Goal: Transaction & Acquisition: Purchase product/service

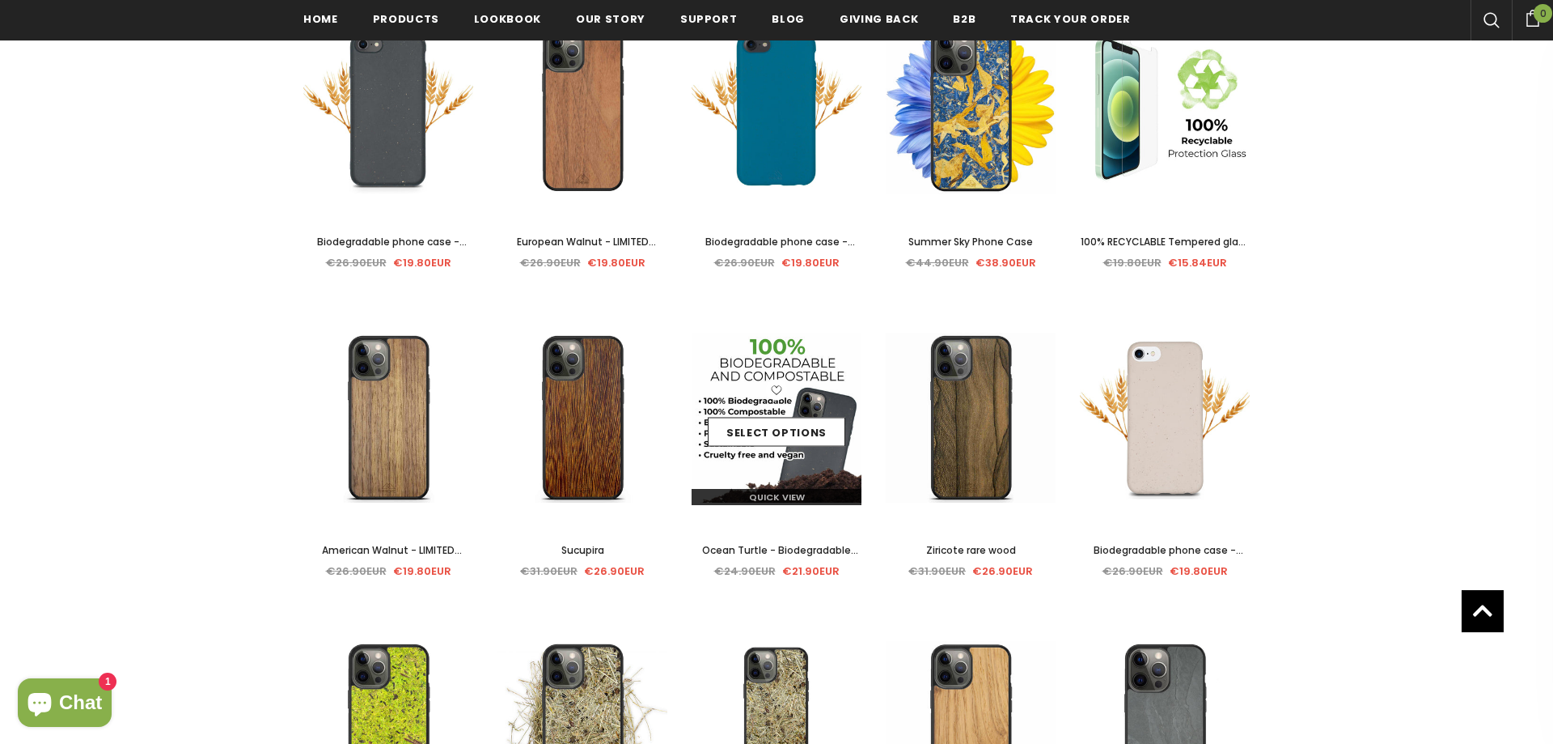
scroll to position [165, 0]
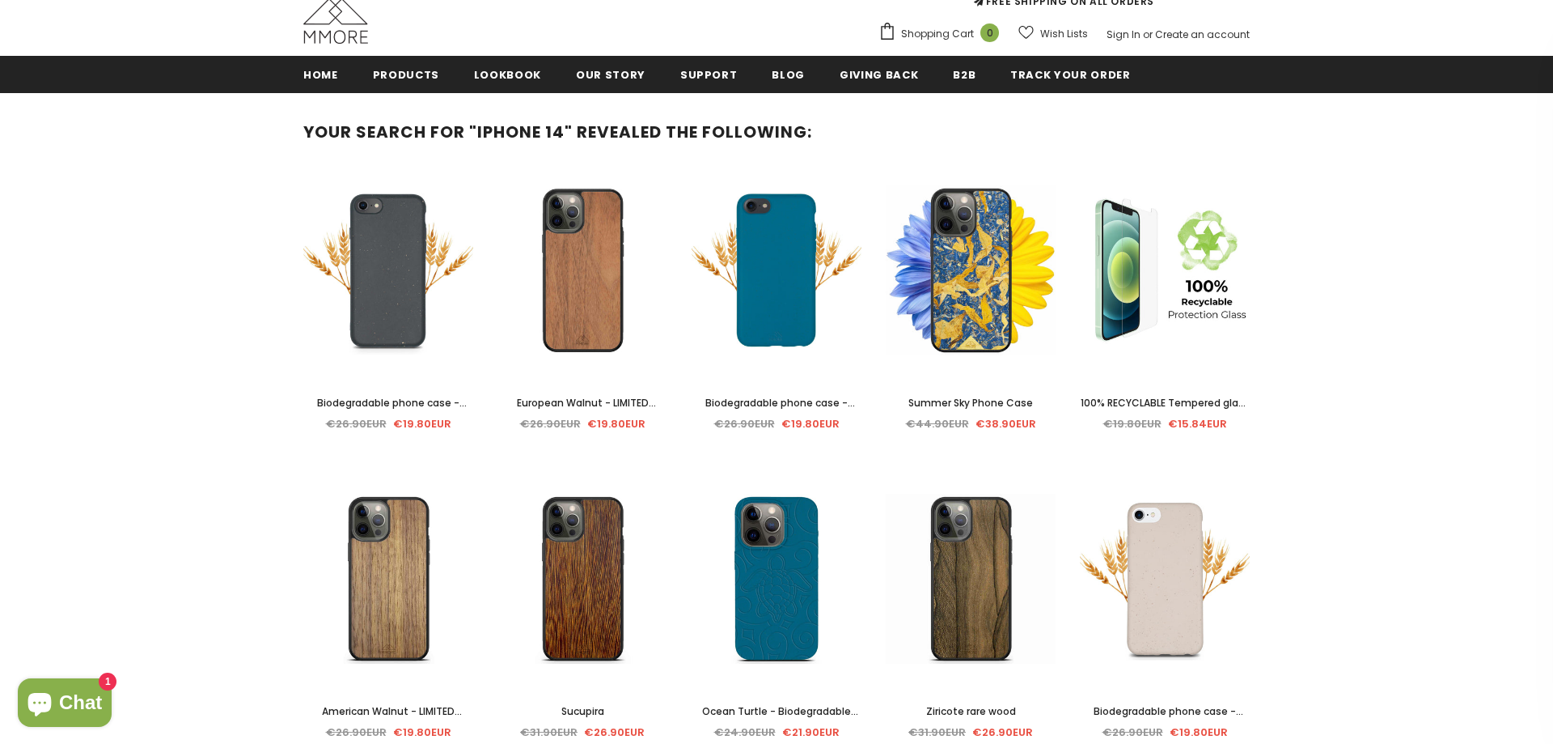
click at [703, 443] on div "Sale Select options Quick View Biodegradable phone case - Deep Sea Blue €26.90E…" at bounding box center [777, 313] width 194 height 260
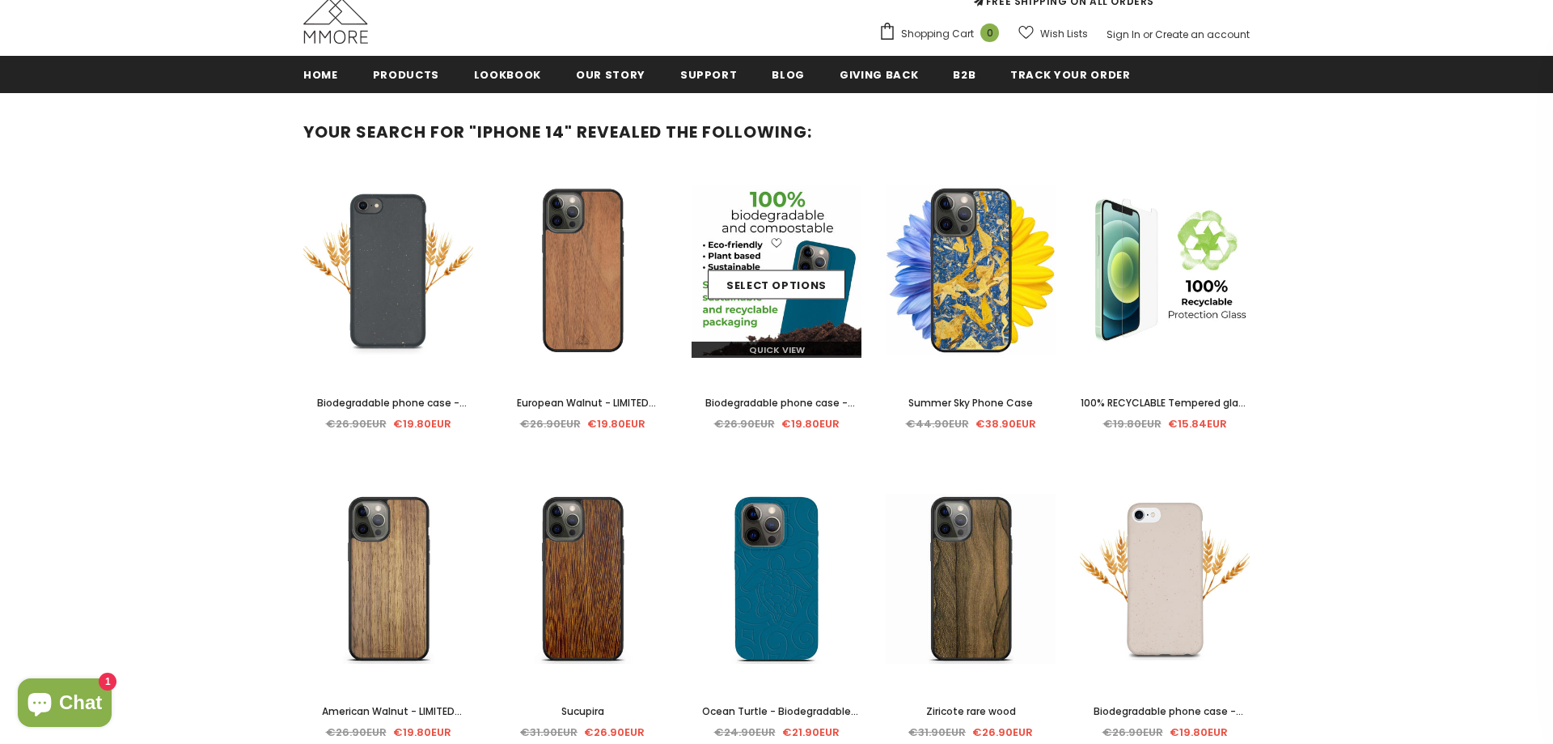
click at [730, 335] on div "Quick View" at bounding box center [777, 343] width 170 height 28
click at [728, 350] on link "Quick View" at bounding box center [777, 349] width 170 height 16
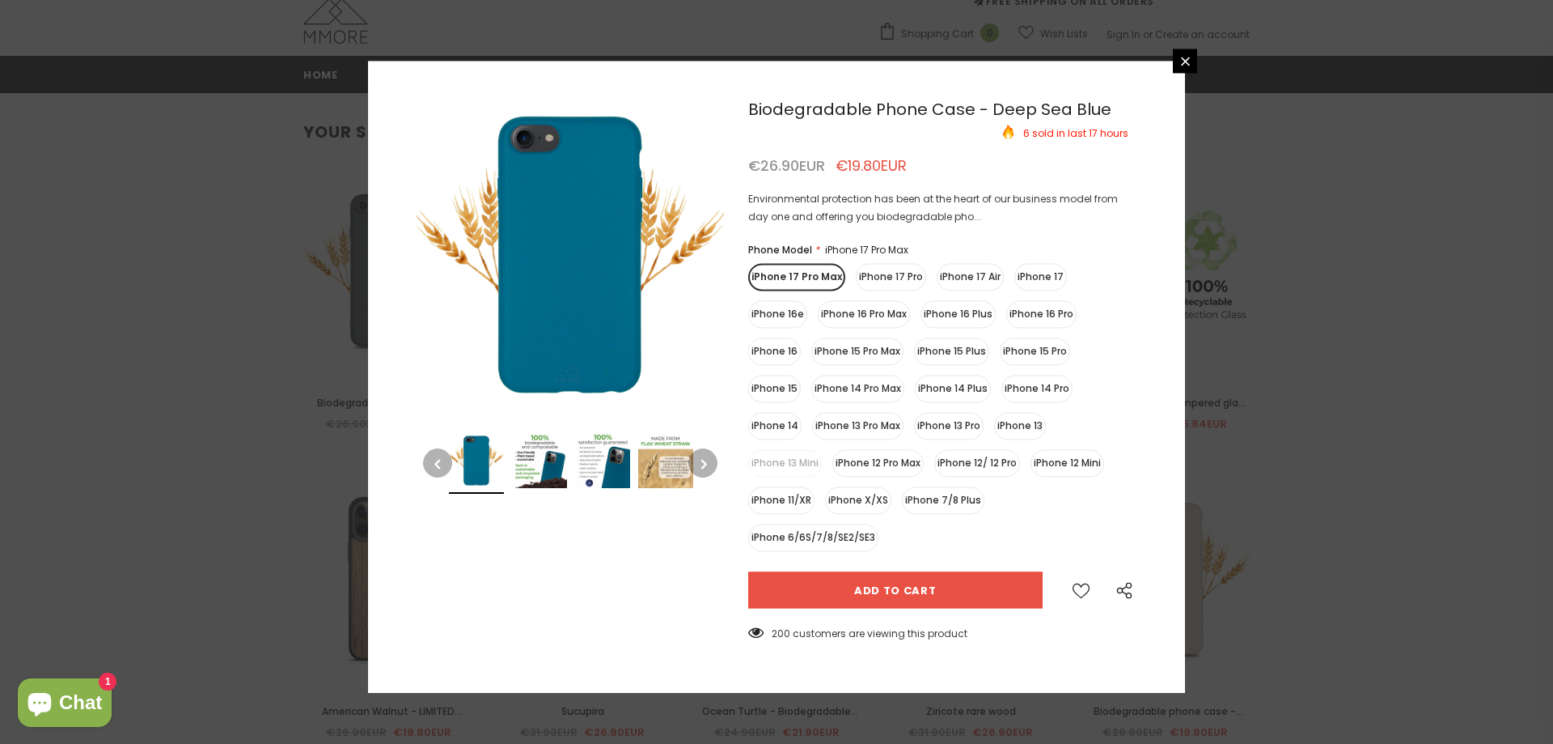
click at [777, 428] on label "iPhone 14" at bounding box center [774, 426] width 53 height 28
click at [0, 0] on input "iPhone 14" at bounding box center [0, 0] width 0 height 0
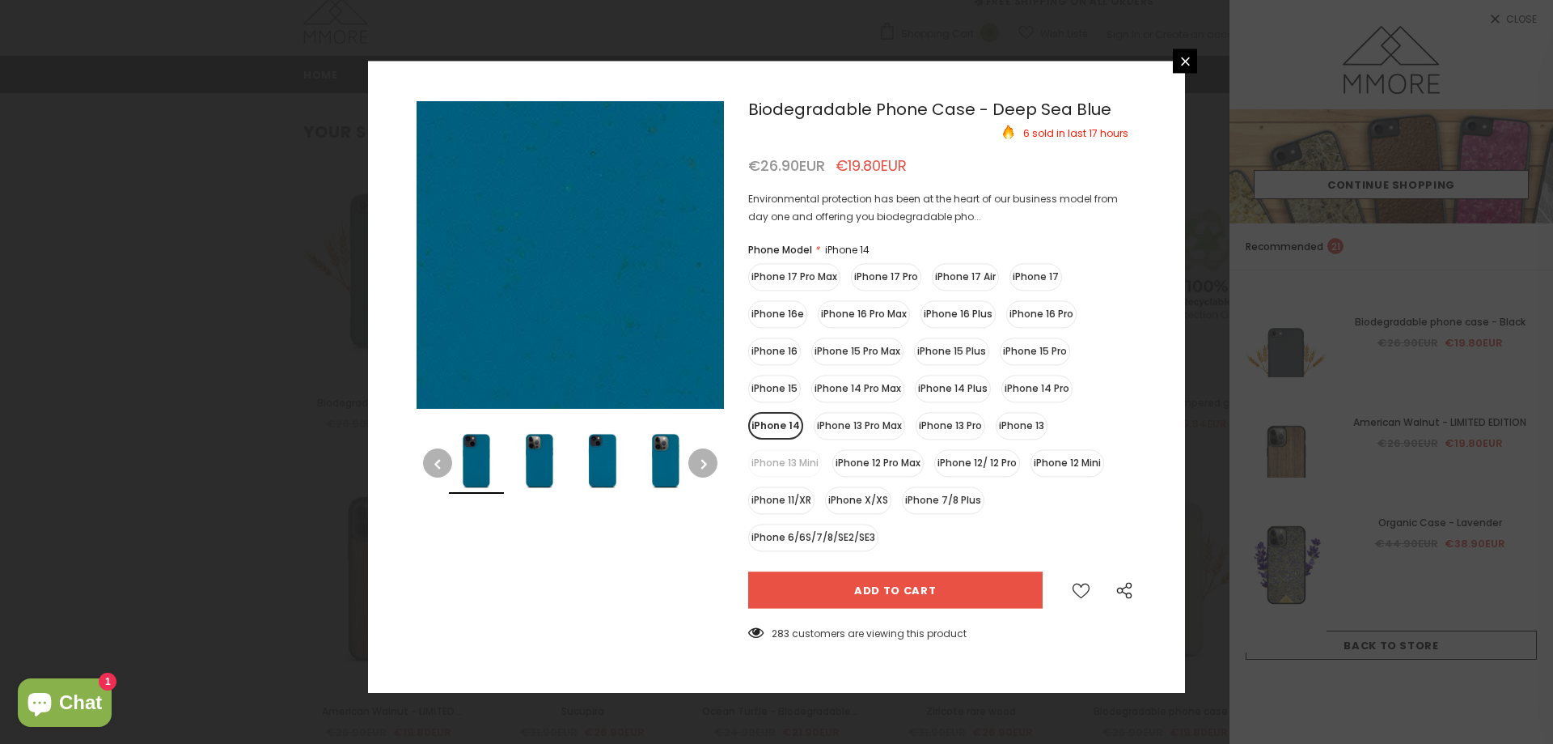
click at [598, 301] on img at bounding box center [453, 58] width 1618 height 1618
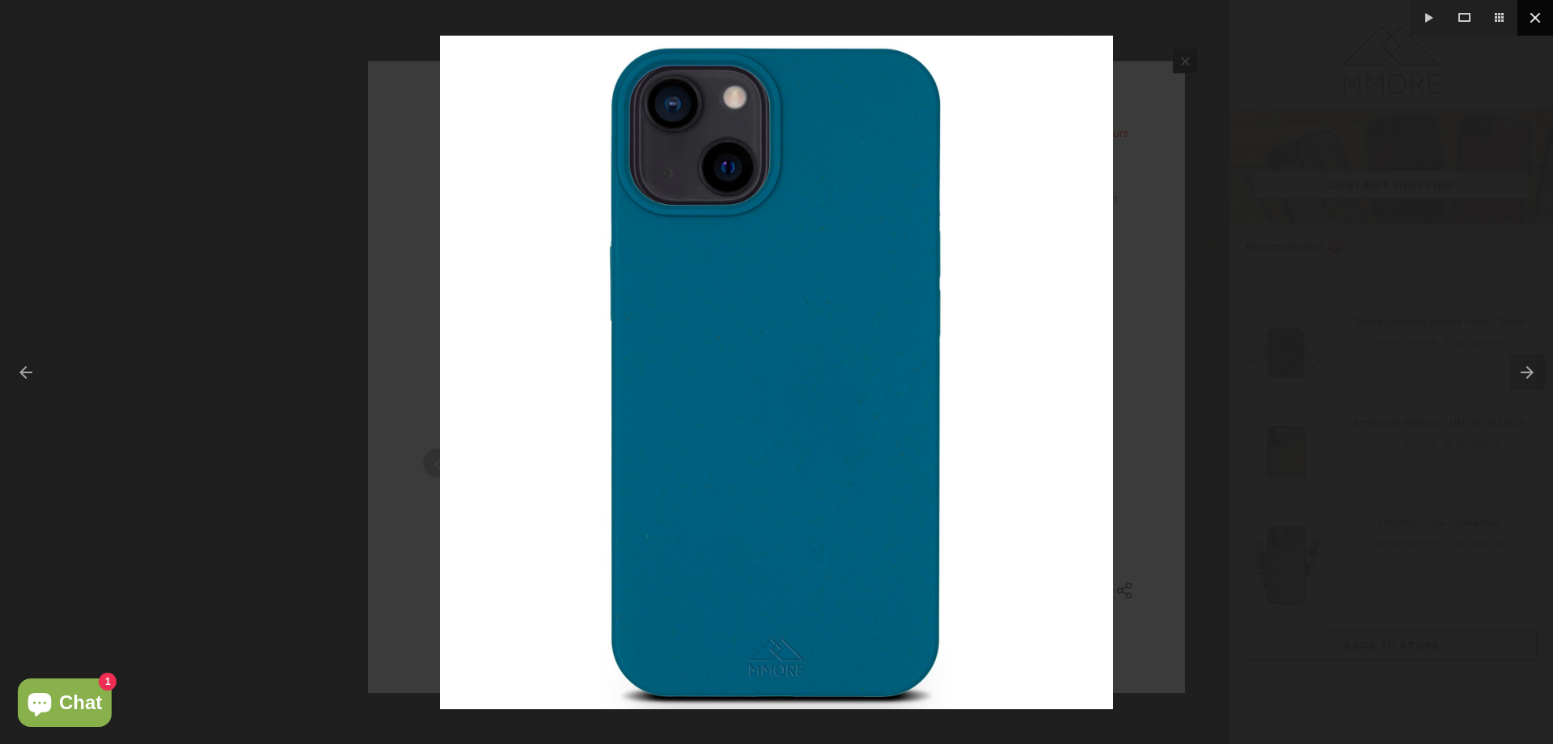
click at [1536, 15] on button at bounding box center [1536, 18] width 36 height 36
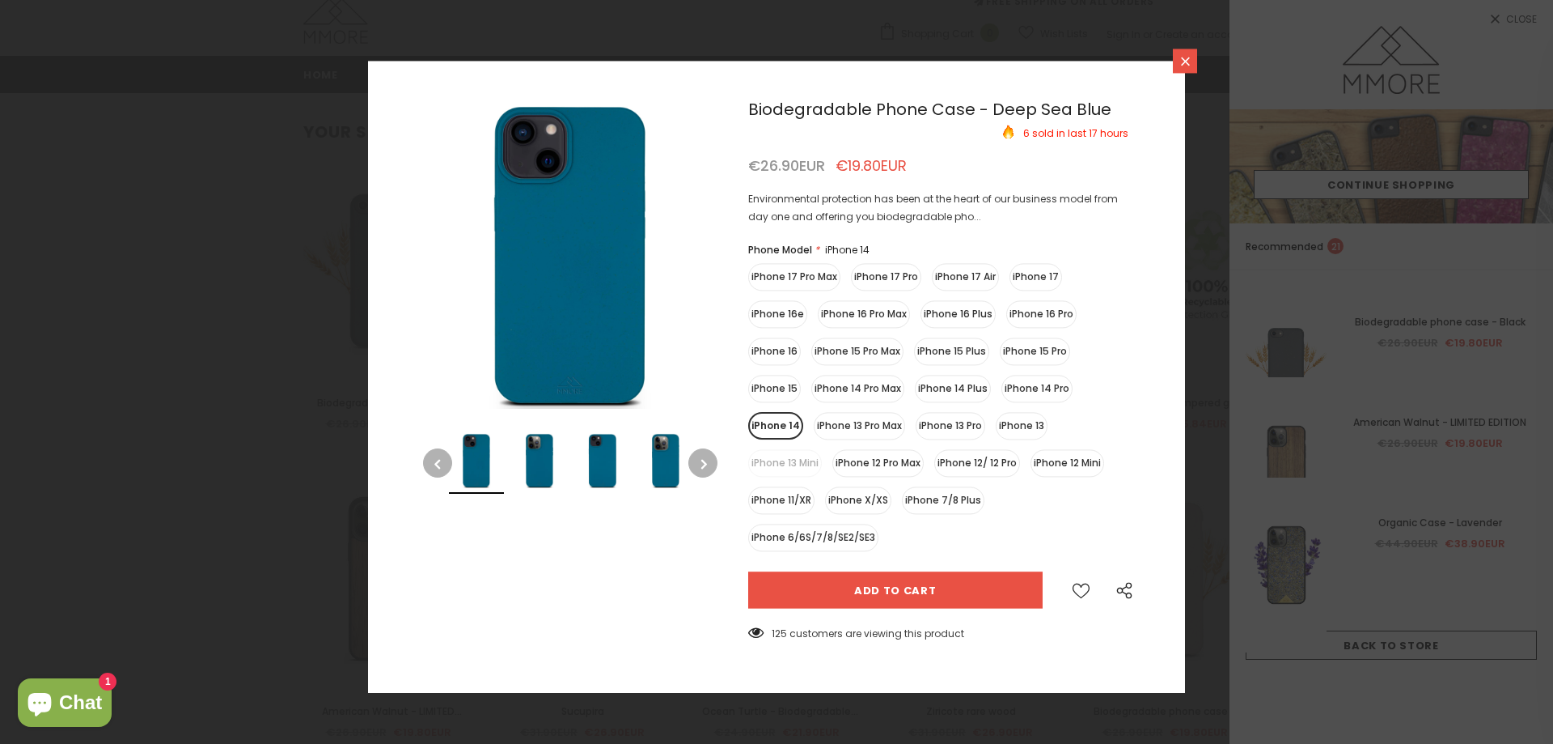
click at [1181, 60] on icon at bounding box center [1186, 61] width 14 height 14
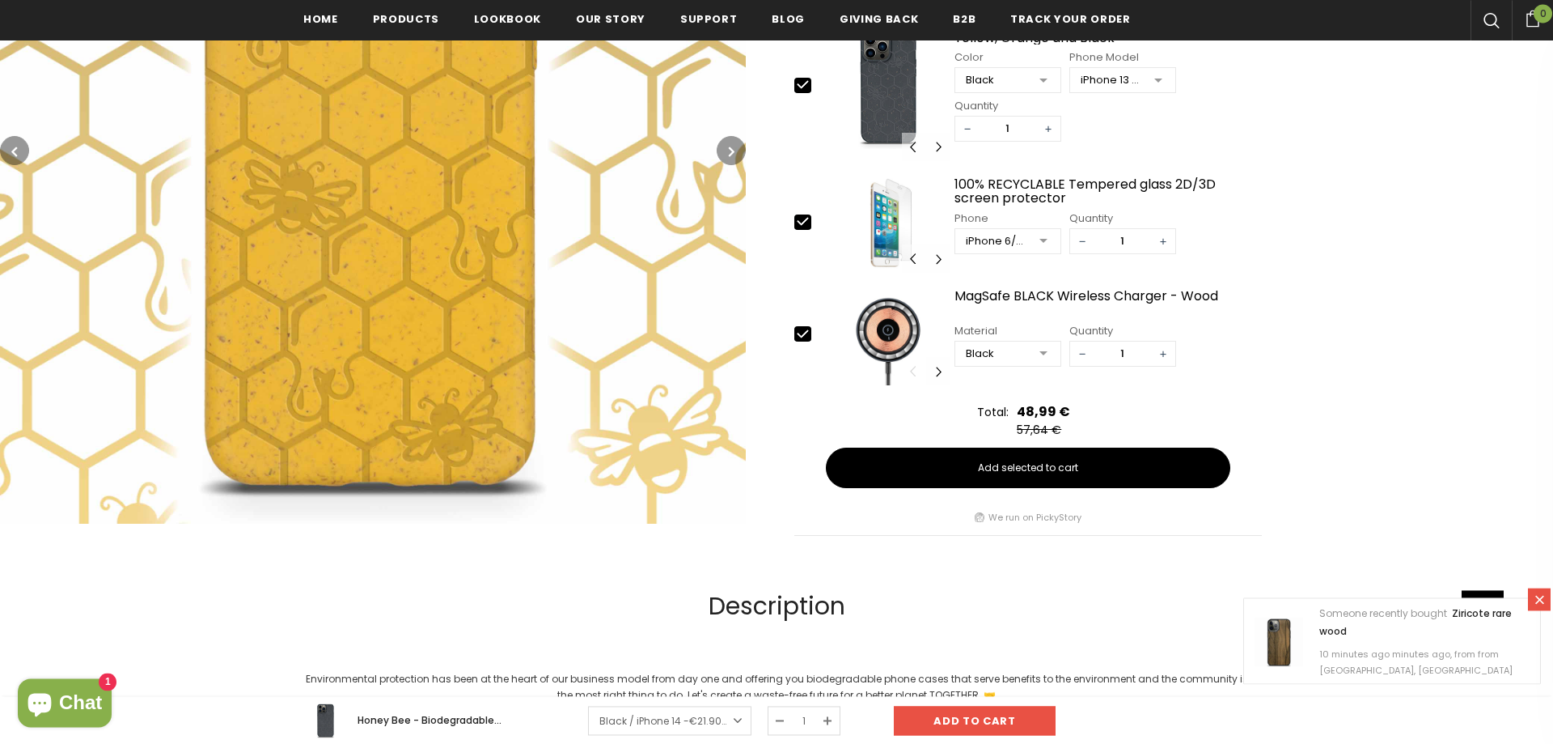
scroll to position [660, 0]
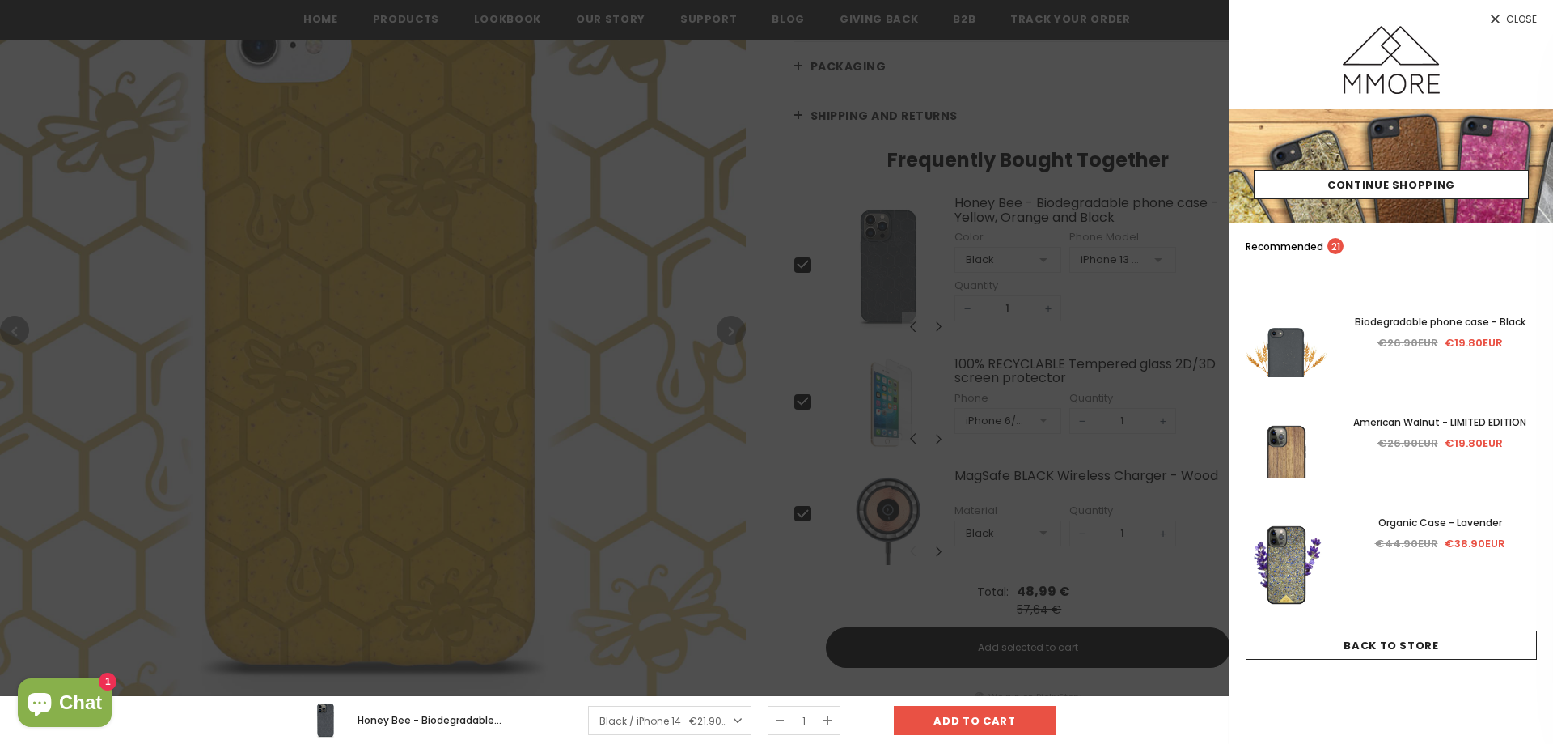
click at [1162, 707] on div "Honey Bee - Biodegradable phone case - Yellow, Orange and Black Black / iPhone …" at bounding box center [776, 719] width 971 height 36
click at [361, 467] on div at bounding box center [776, 372] width 1553 height 744
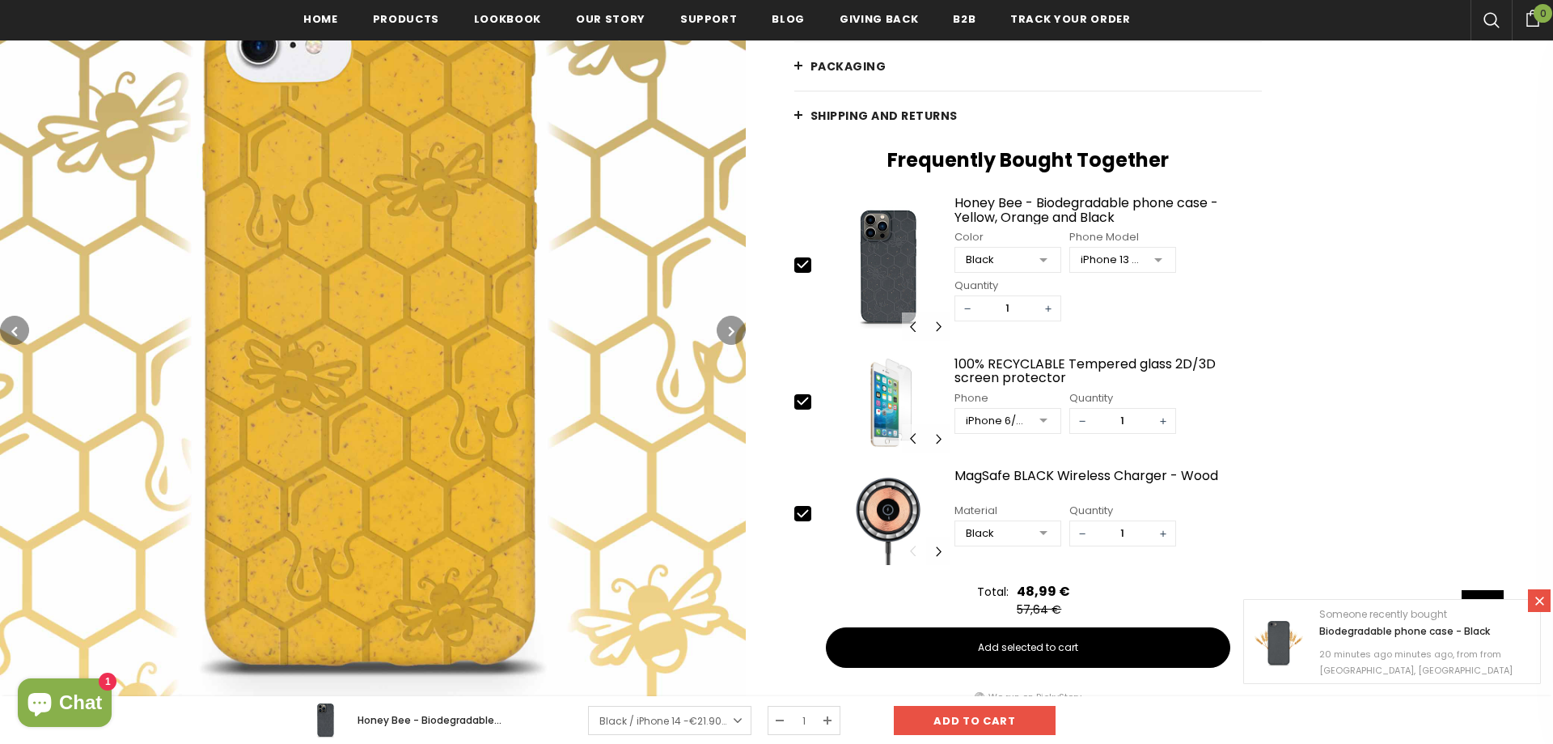
click at [363, 462] on img at bounding box center [373, 330] width 746 height 746
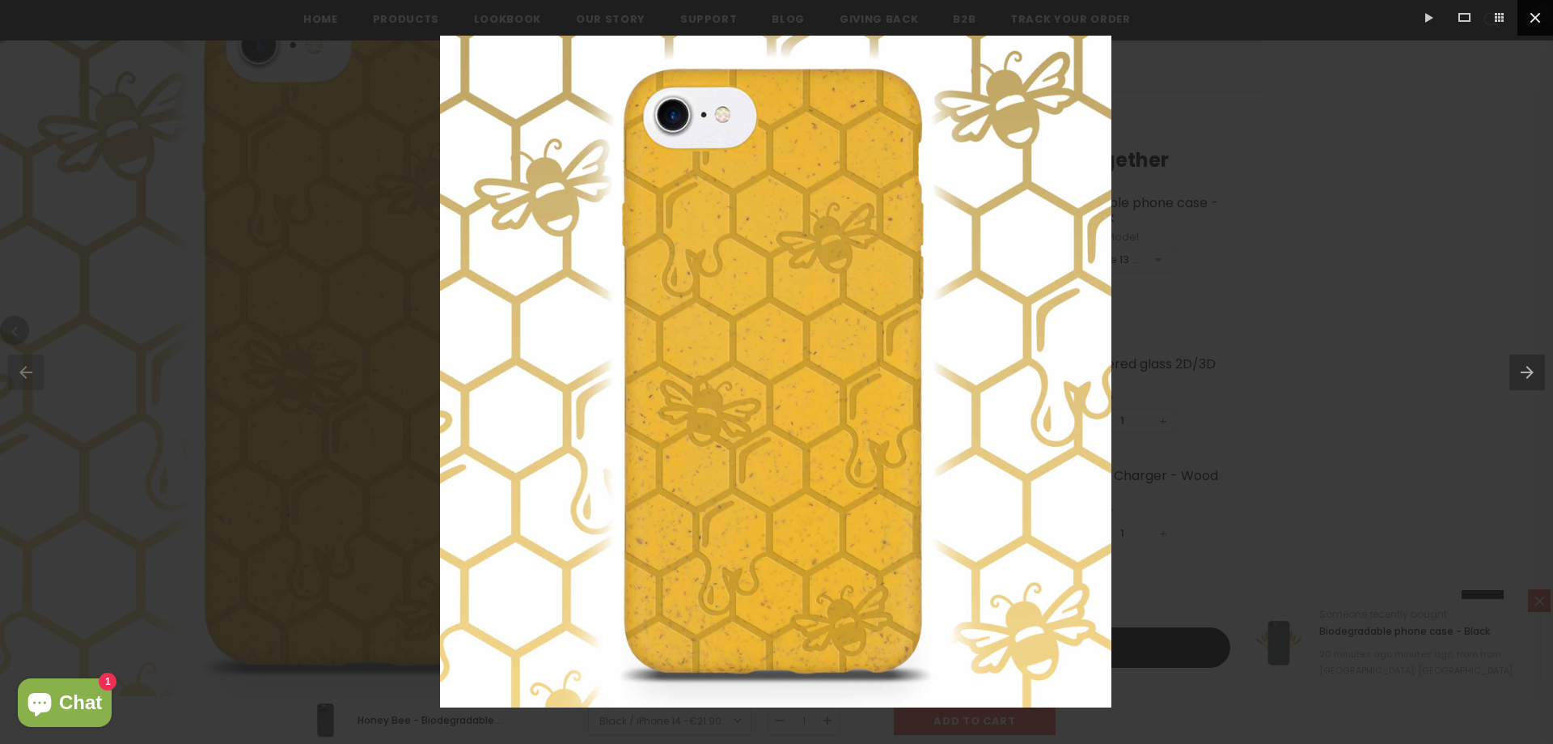
click at [1531, 13] on button at bounding box center [1536, 18] width 36 height 36
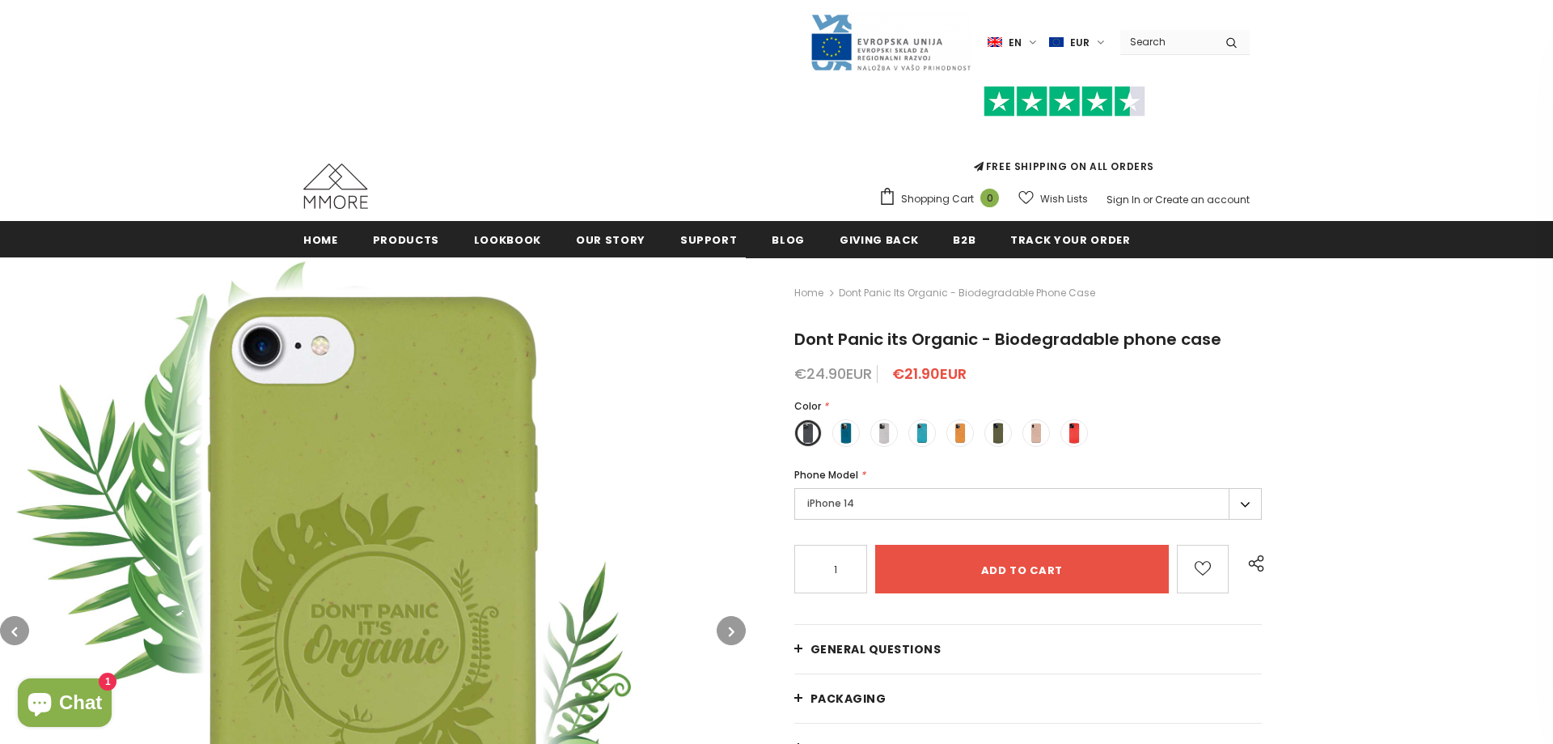
click at [423, 545] on img at bounding box center [373, 630] width 746 height 746
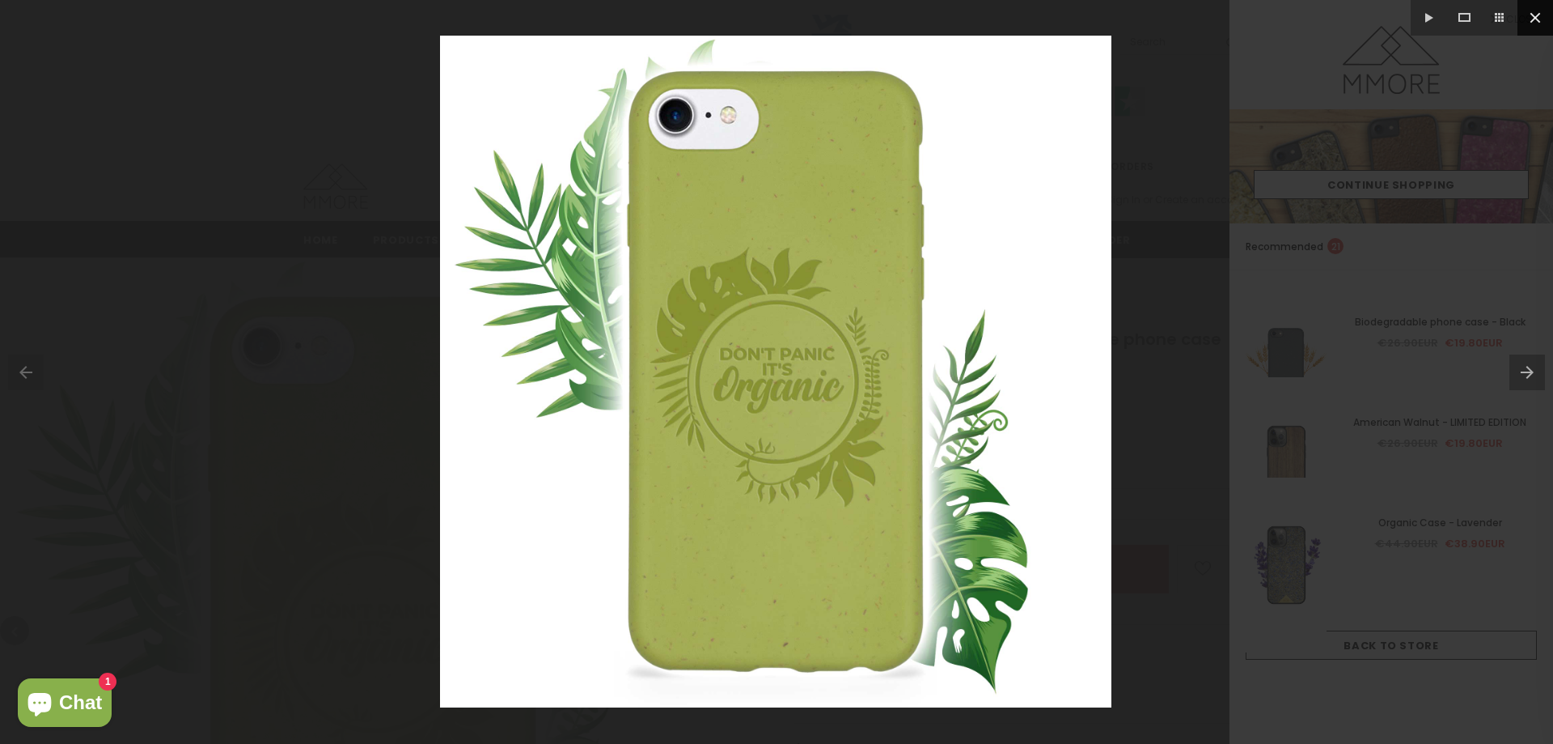
click at [1532, 19] on button at bounding box center [1536, 18] width 36 height 36
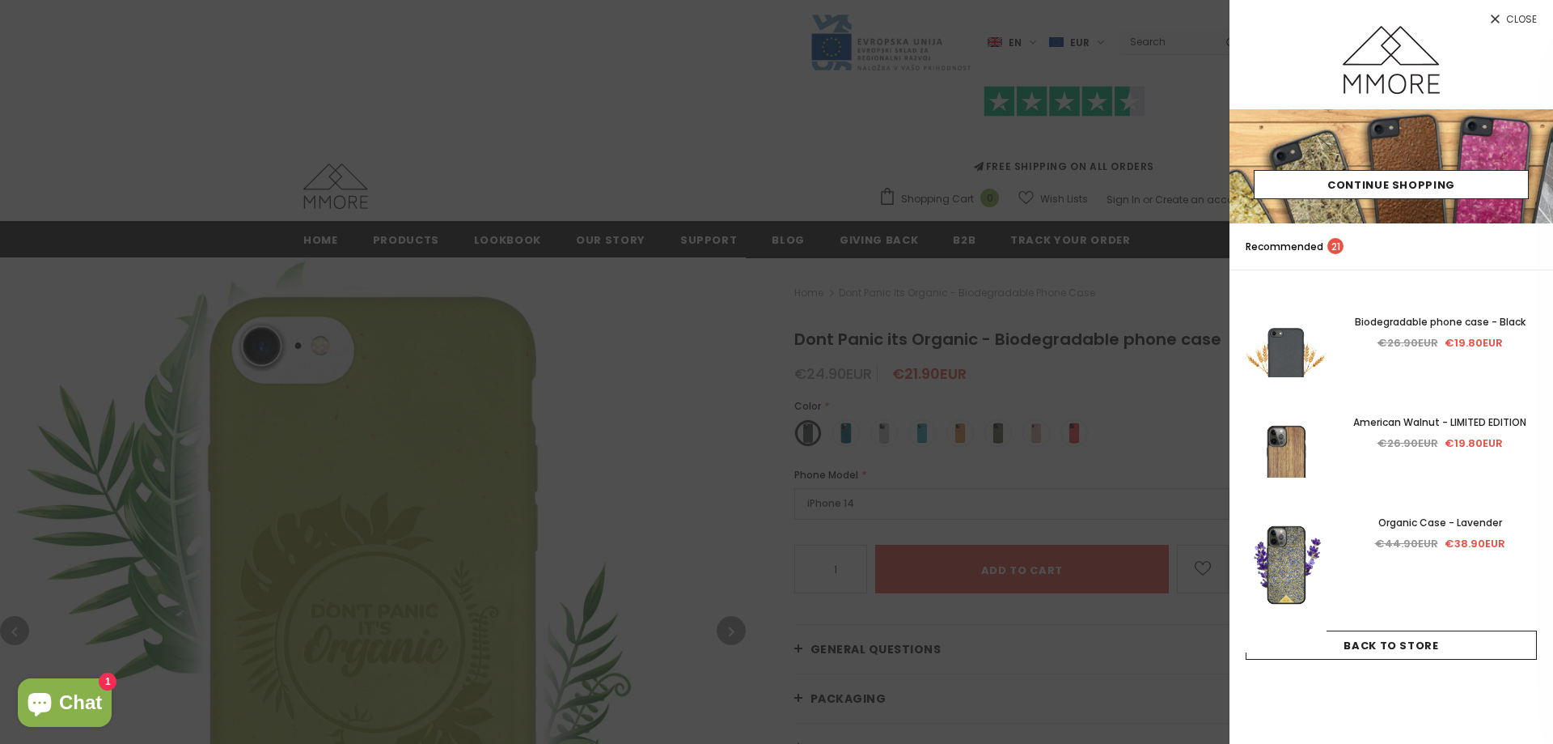
click at [560, 447] on div at bounding box center [776, 372] width 1553 height 744
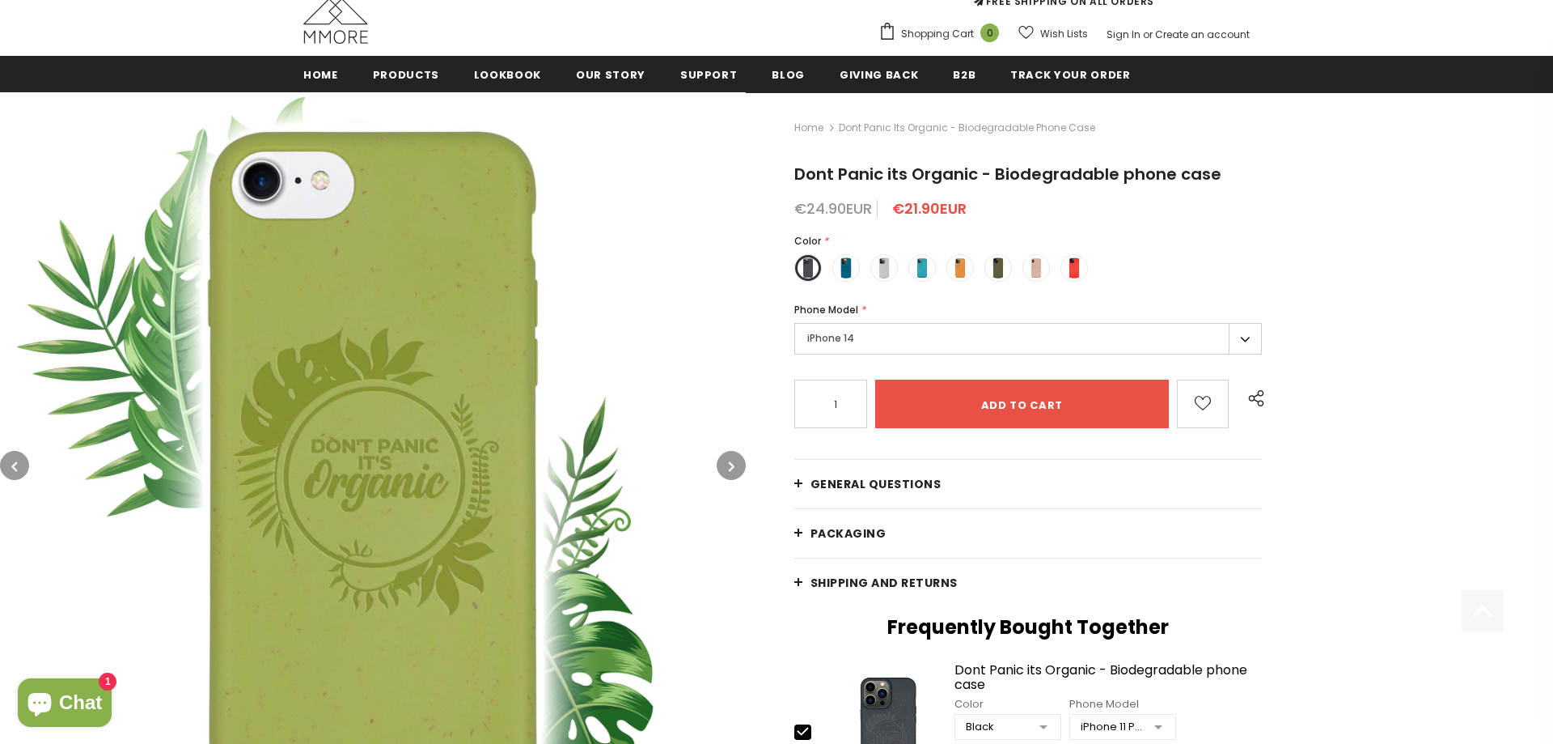
scroll to position [248, 0]
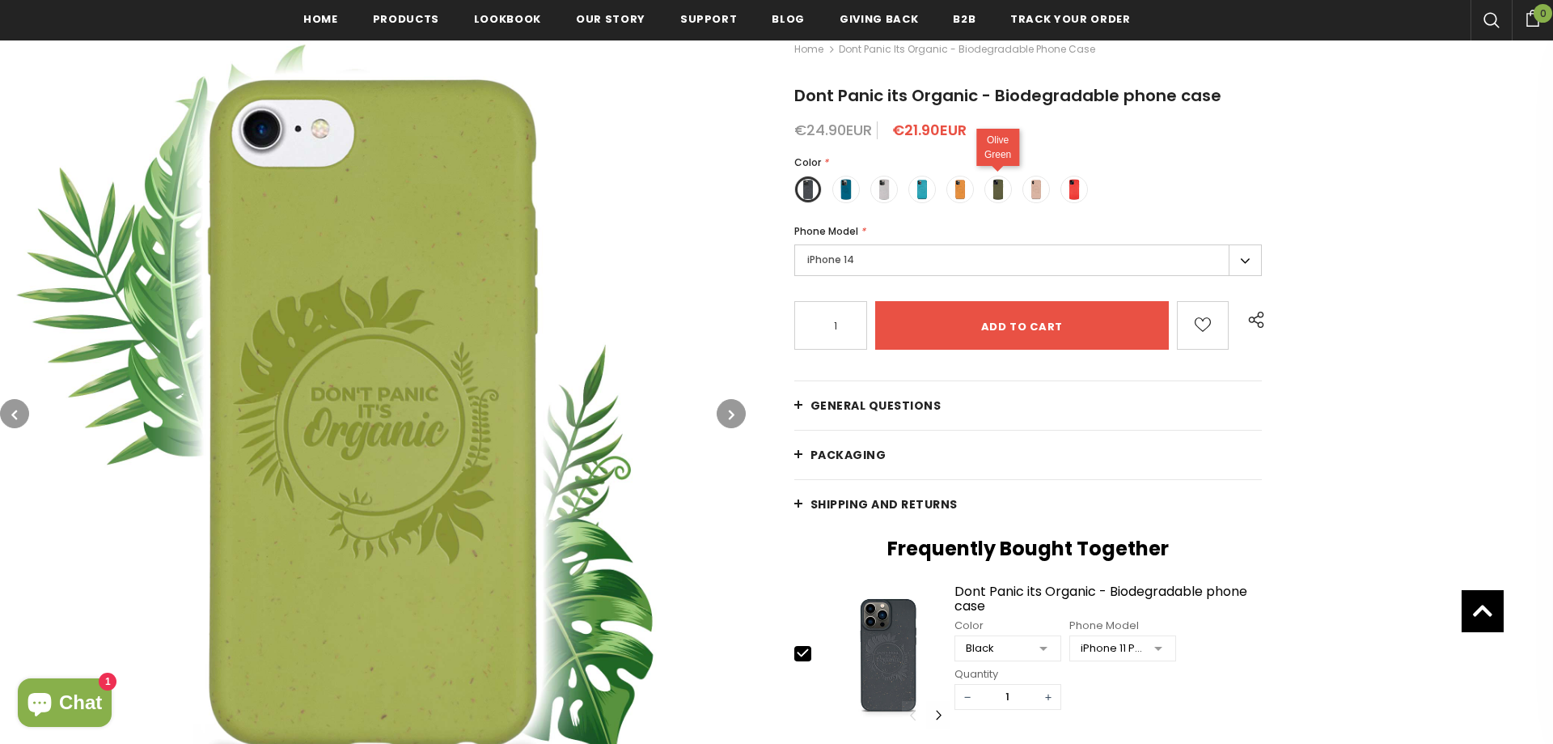
click at [1000, 189] on span at bounding box center [998, 189] width 21 height 21
click at [0, 0] on input "radio" at bounding box center [0, 0] width 0 height 0
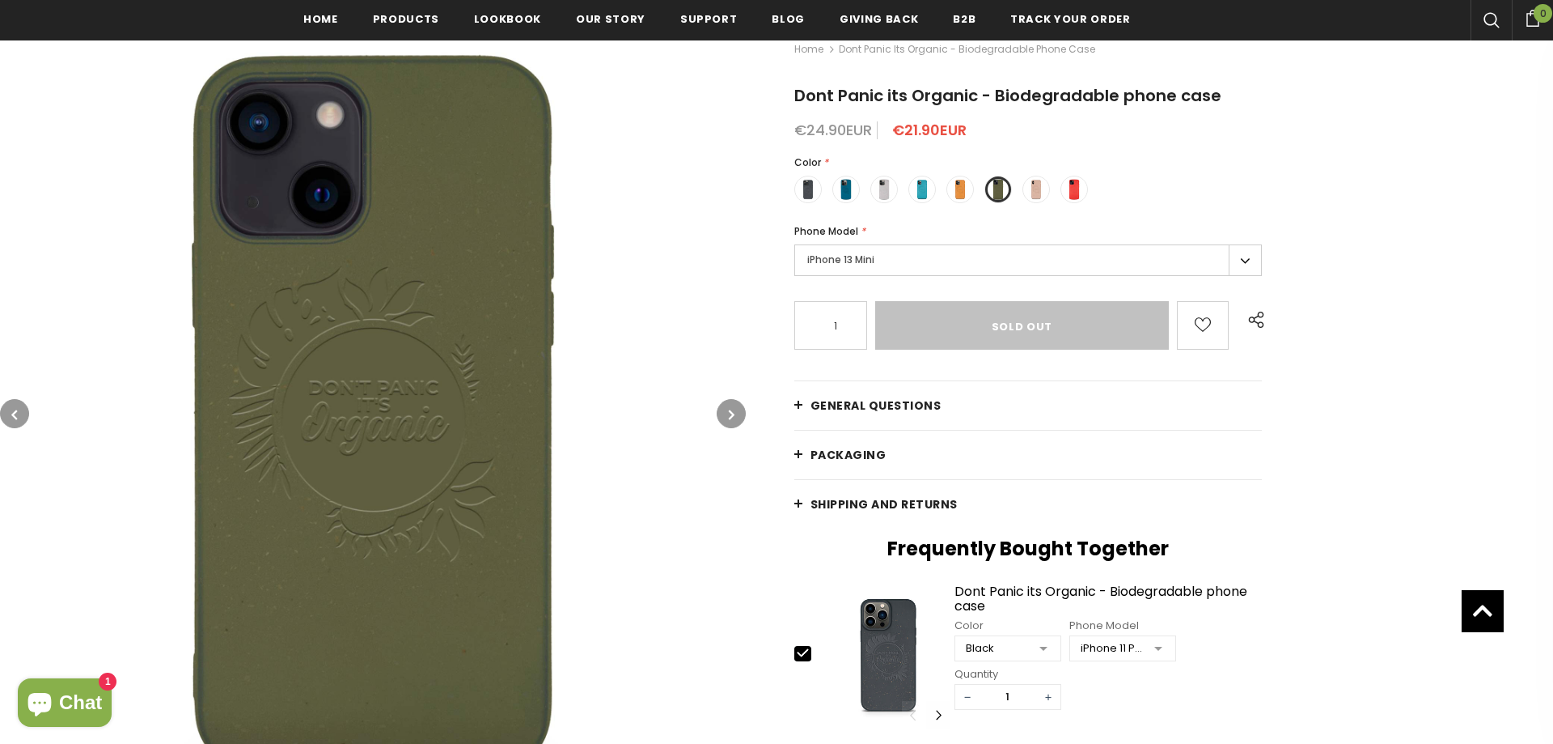
click at [974, 262] on label "iPhone 13 Mini" at bounding box center [1028, 260] width 468 height 32
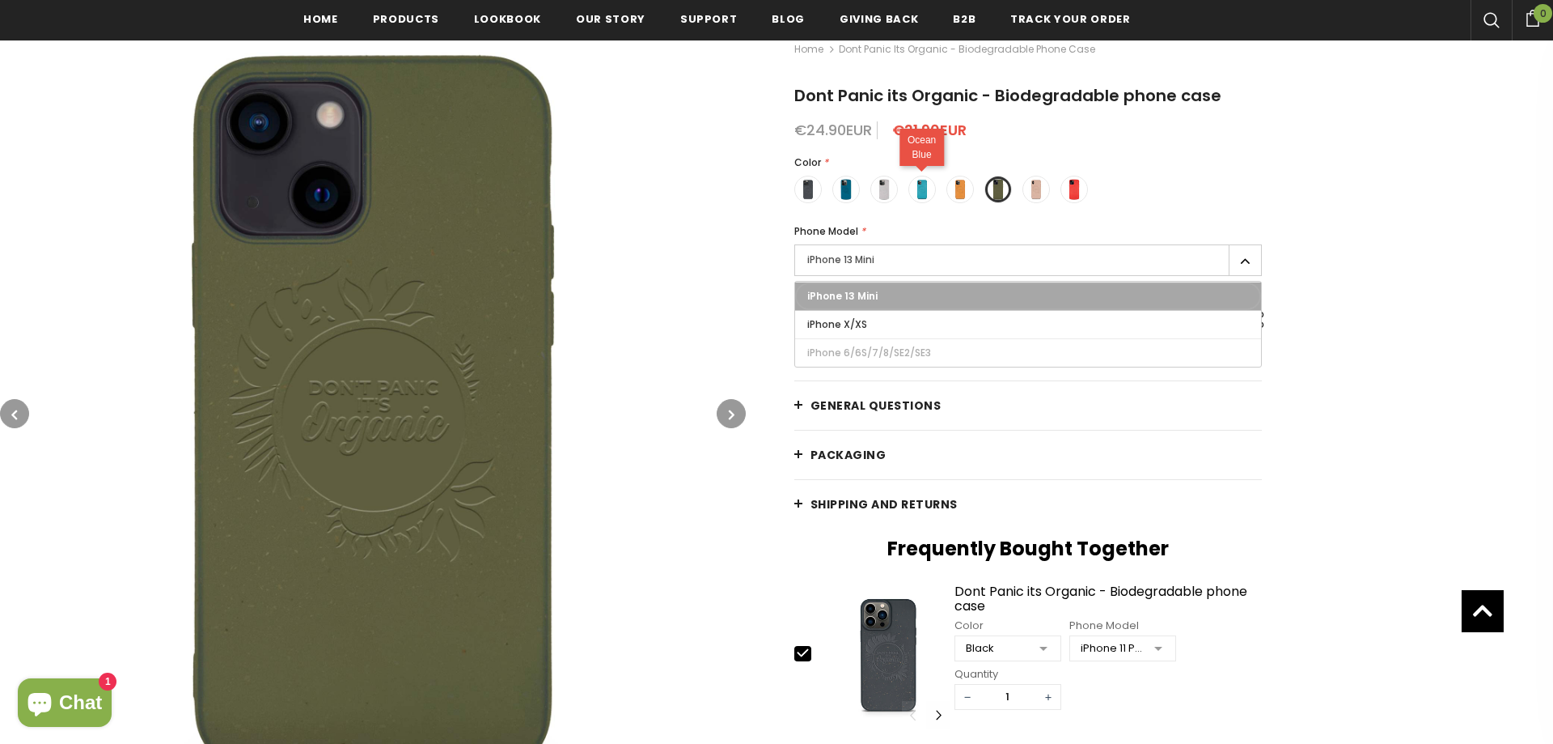
click at [918, 188] on span at bounding box center [922, 189] width 21 height 21
click at [0, 0] on input "radio" at bounding box center [0, 0] width 0 height 0
type input "Add to cart"
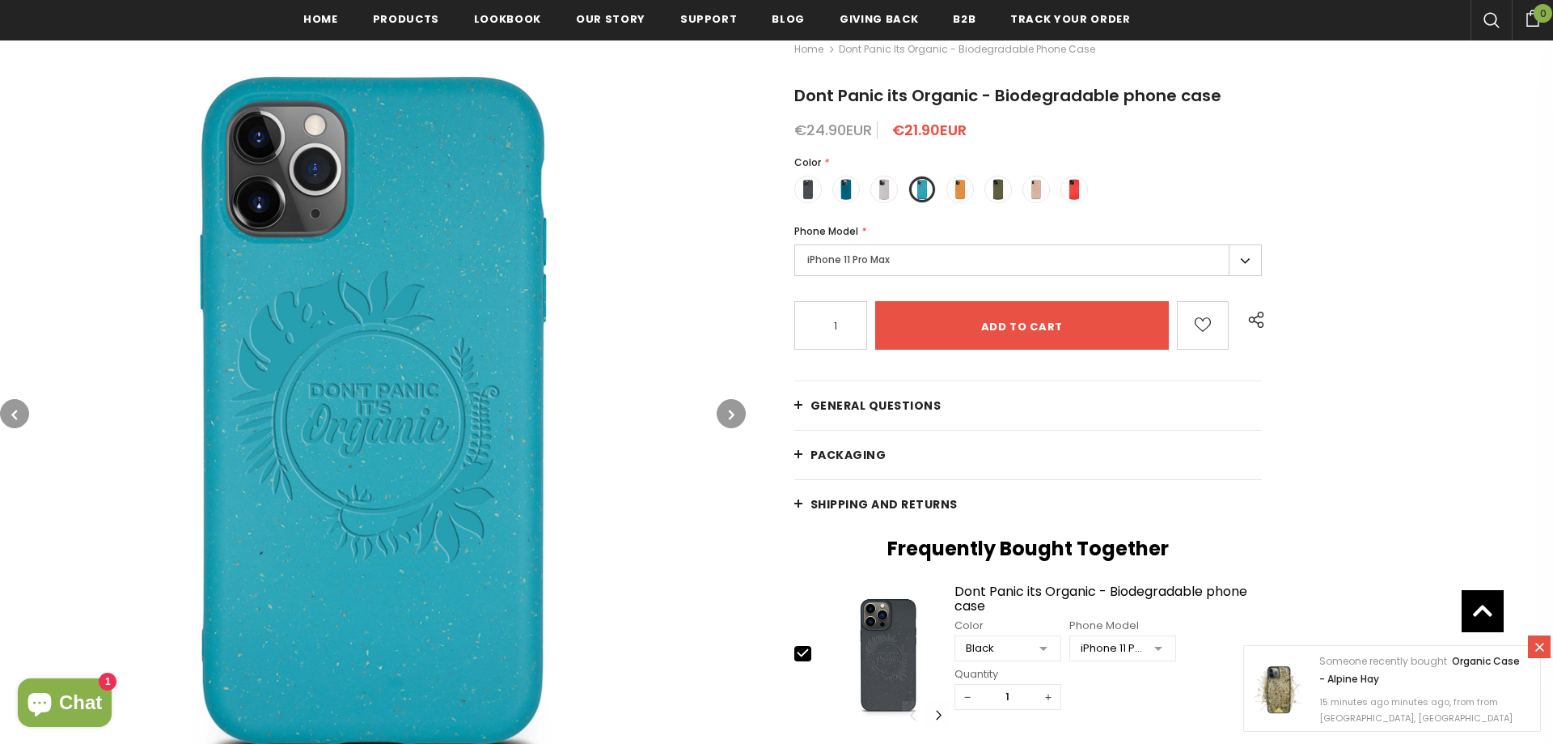
click at [875, 271] on label "iPhone 11 Pro Max" at bounding box center [1028, 260] width 468 height 32
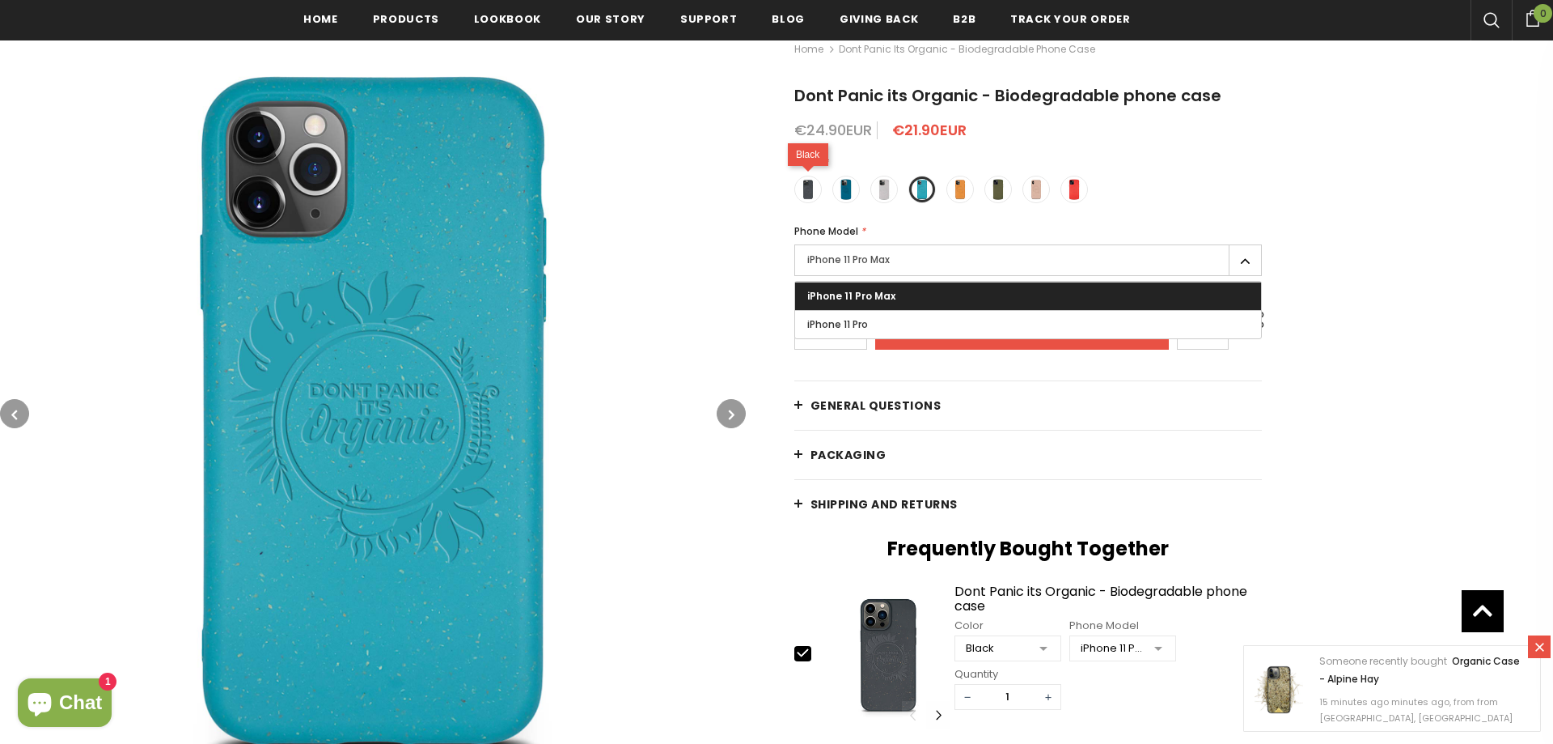
click at [805, 189] on span at bounding box center [808, 189] width 21 height 21
click at [0, 0] on input "radio" at bounding box center [0, 0] width 0 height 0
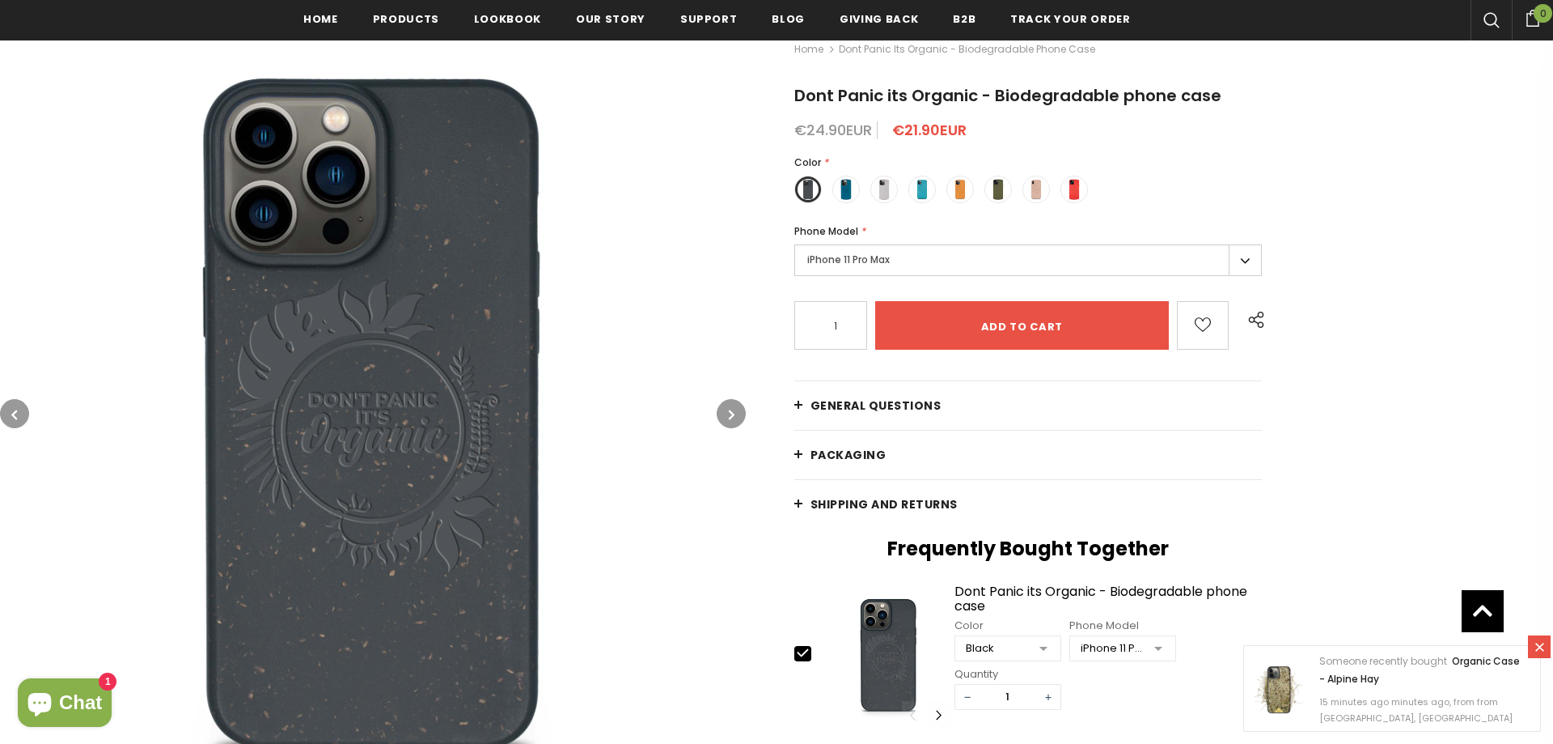
click at [856, 268] on label "iPhone 11 Pro Max" at bounding box center [1028, 260] width 468 height 32
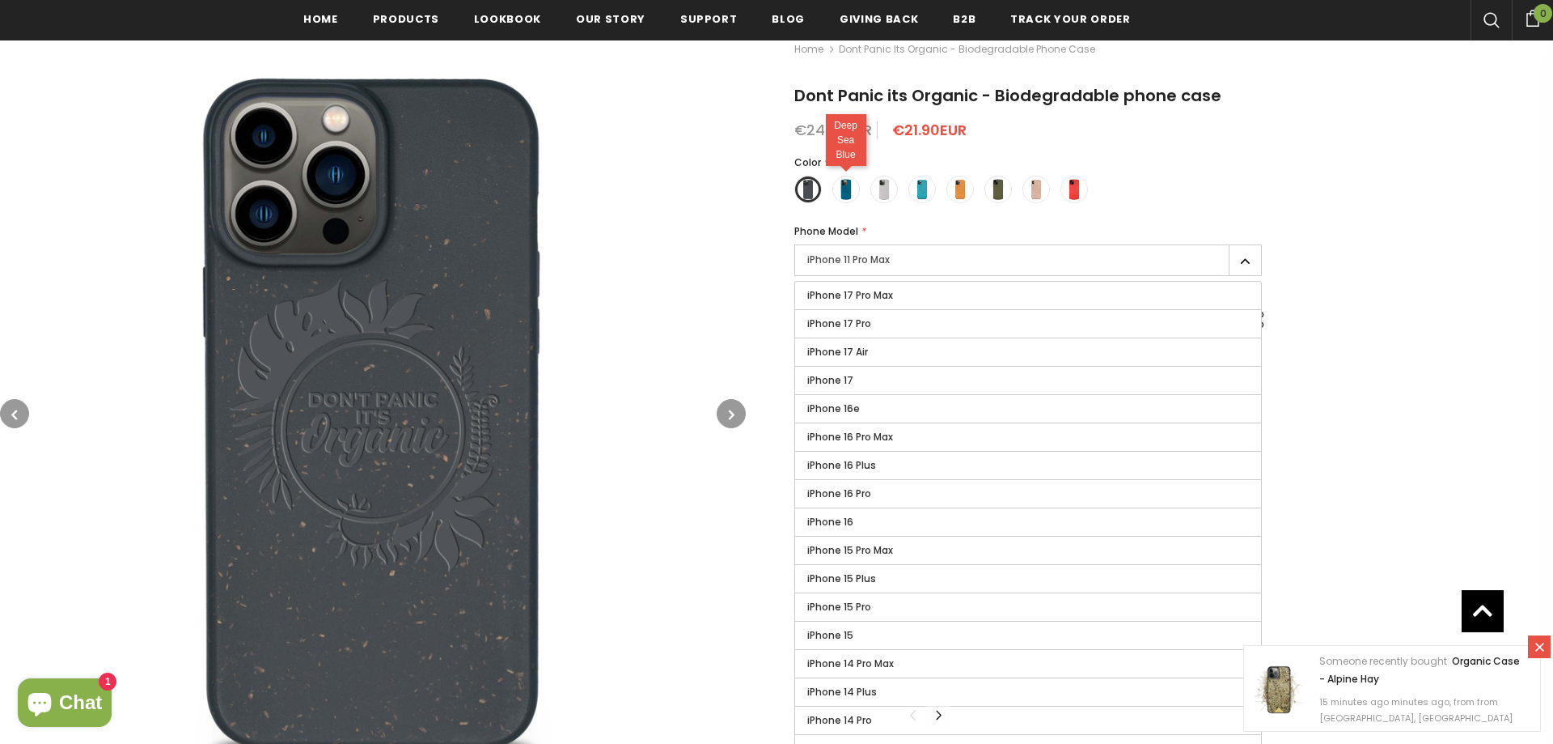
click at [852, 193] on span at bounding box center [846, 189] width 21 height 21
click at [0, 0] on input "radio" at bounding box center [0, 0] width 0 height 0
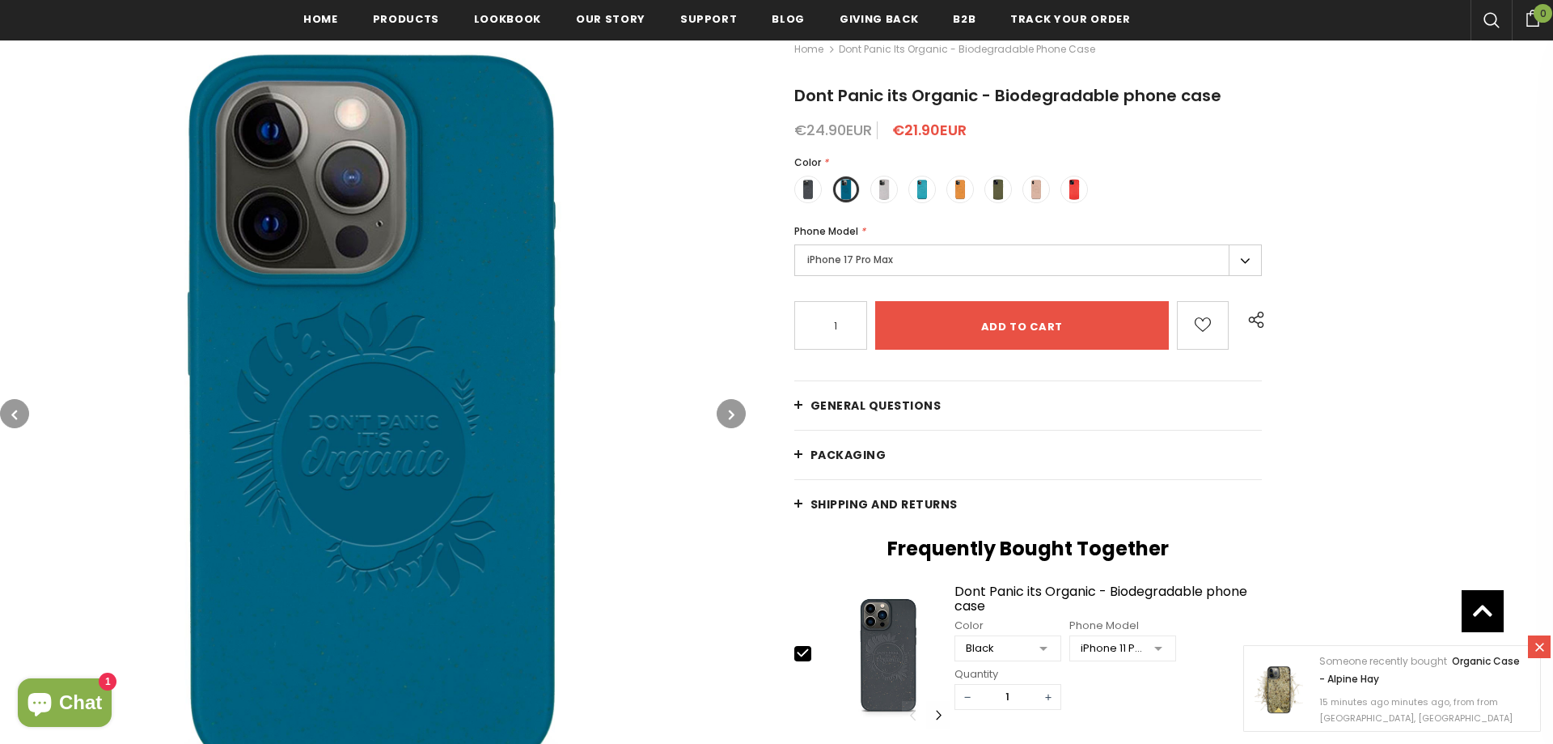
click at [879, 258] on label "iPhone 17 Pro Max" at bounding box center [1028, 260] width 468 height 32
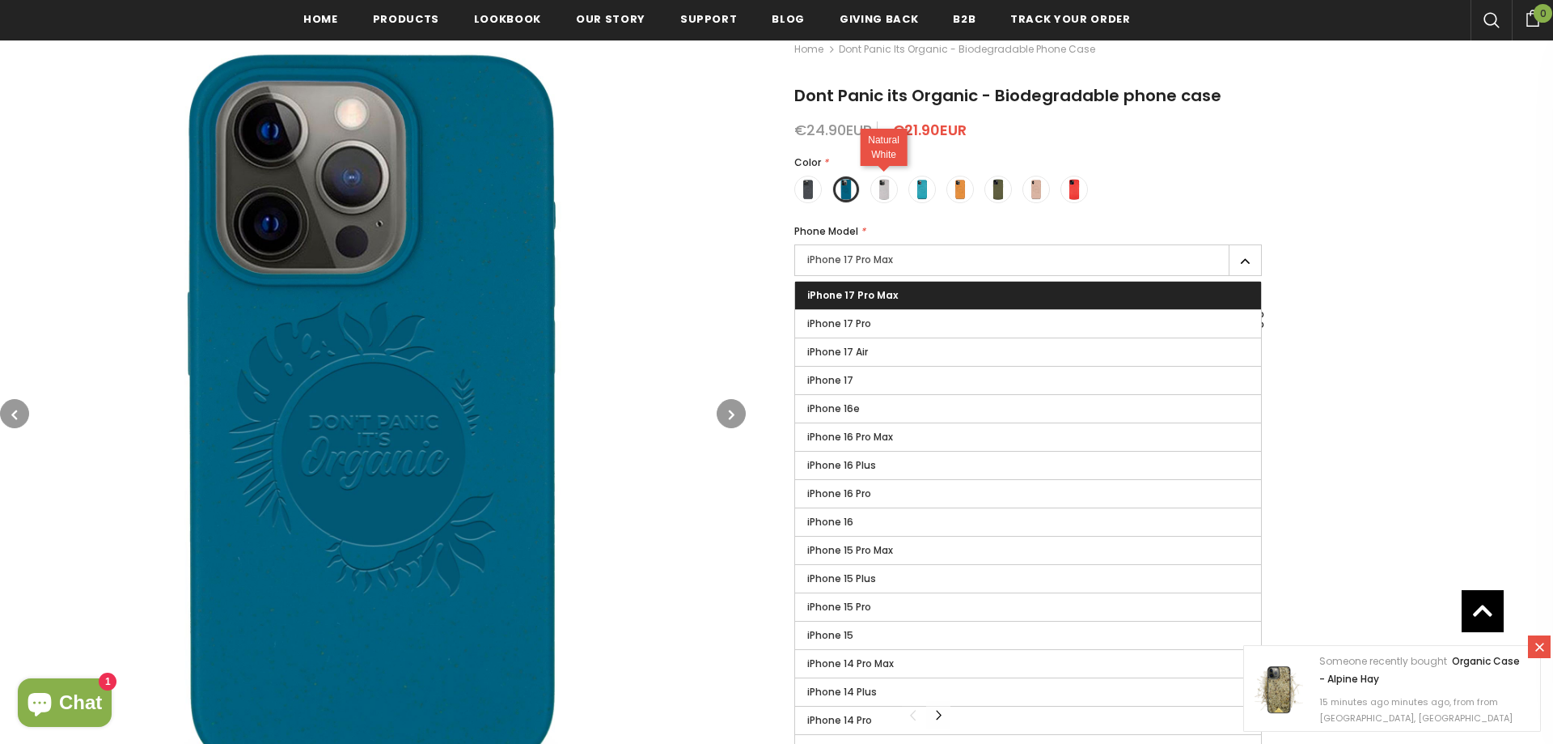
click at [892, 192] on span at bounding box center [884, 189] width 21 height 21
click at [0, 0] on input "radio" at bounding box center [0, 0] width 0 height 0
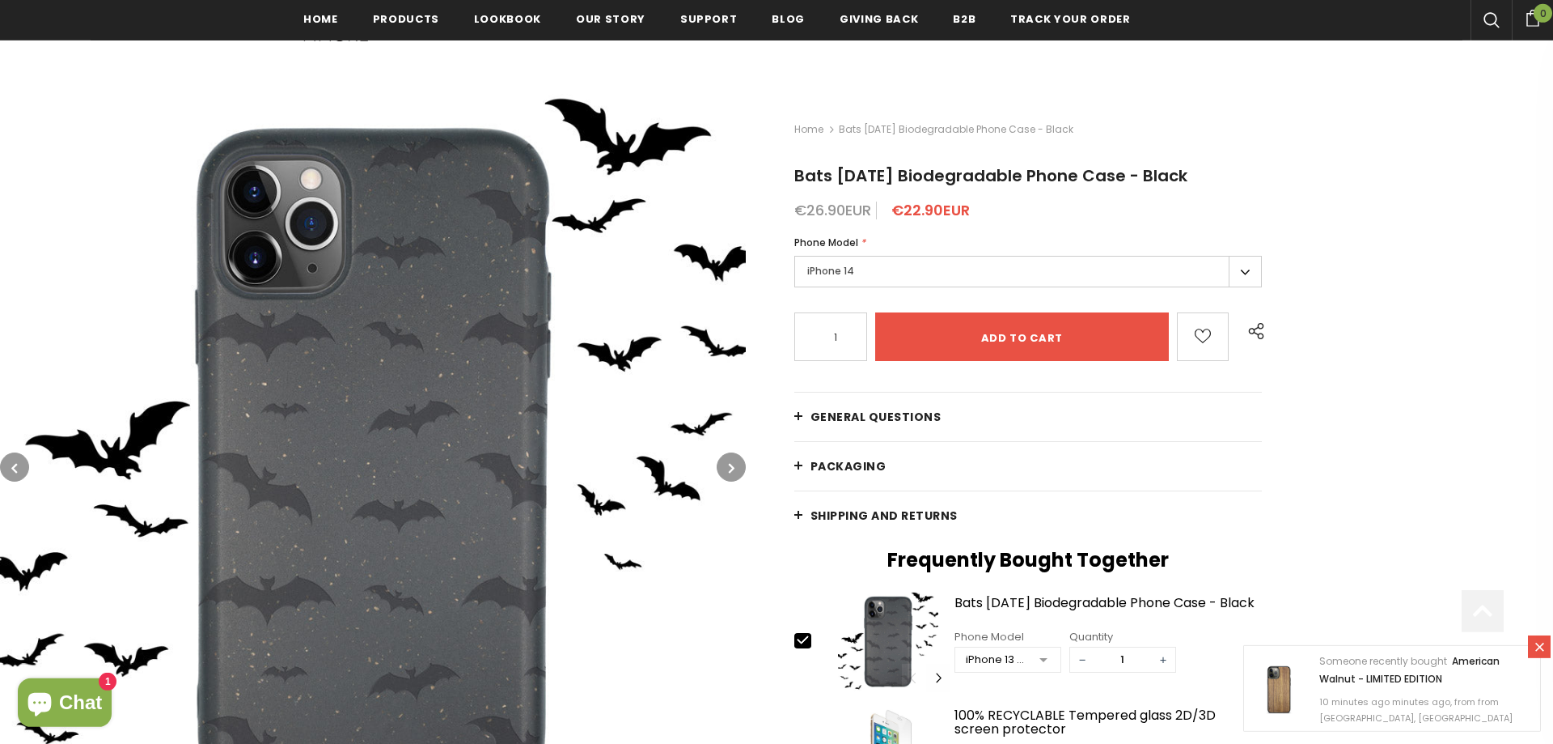
scroll to position [248, 0]
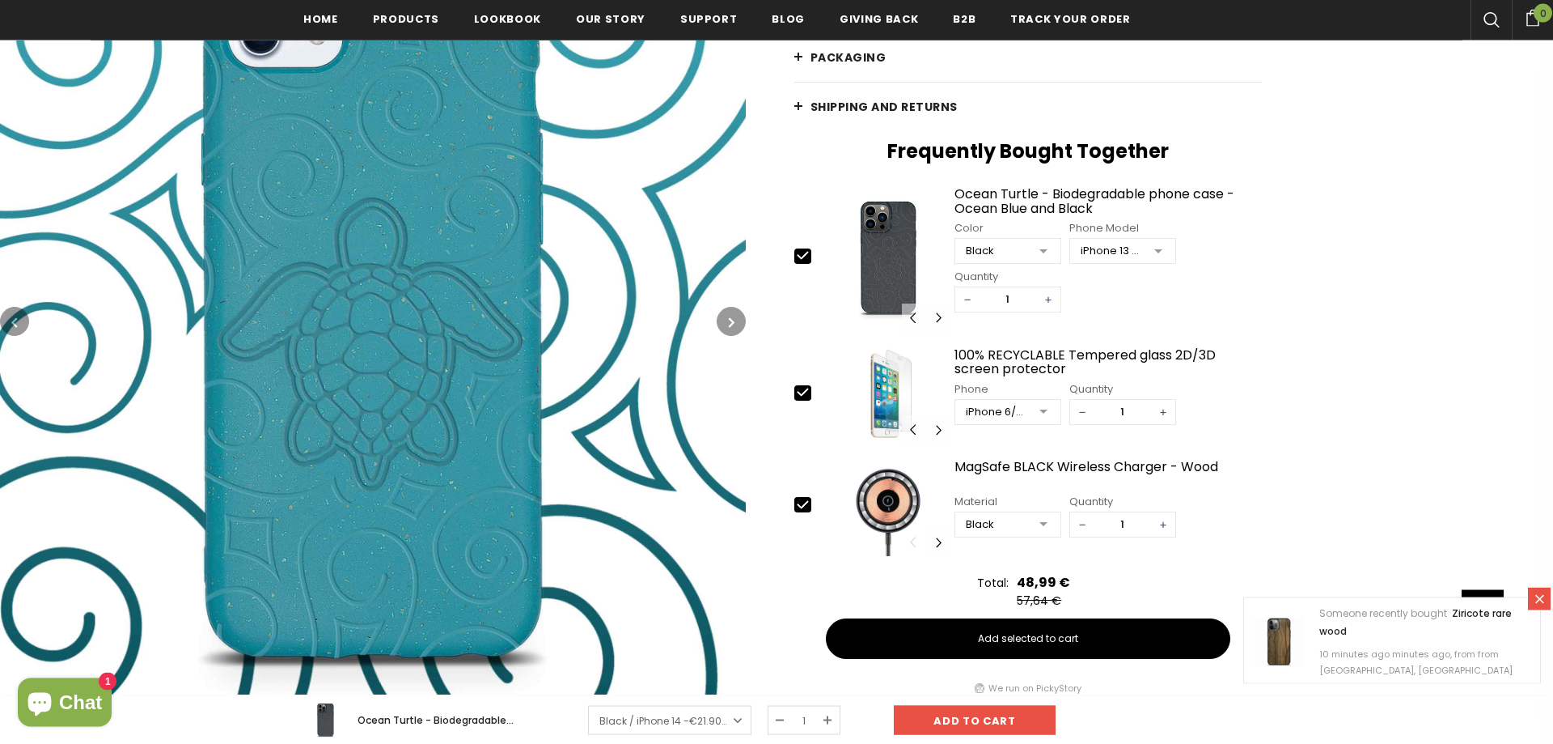
scroll to position [578, 0]
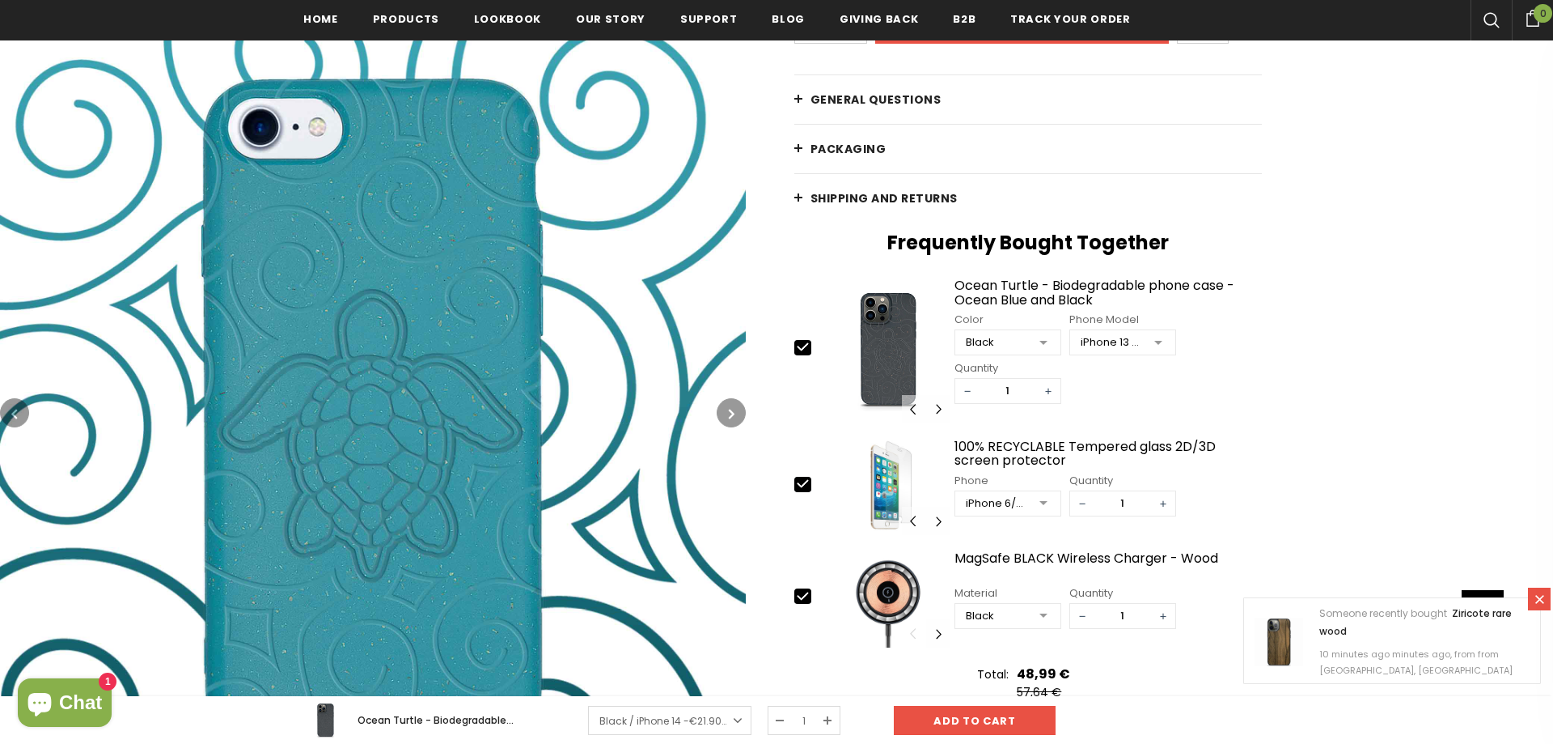
click at [452, 494] on img at bounding box center [373, 413] width 746 height 746
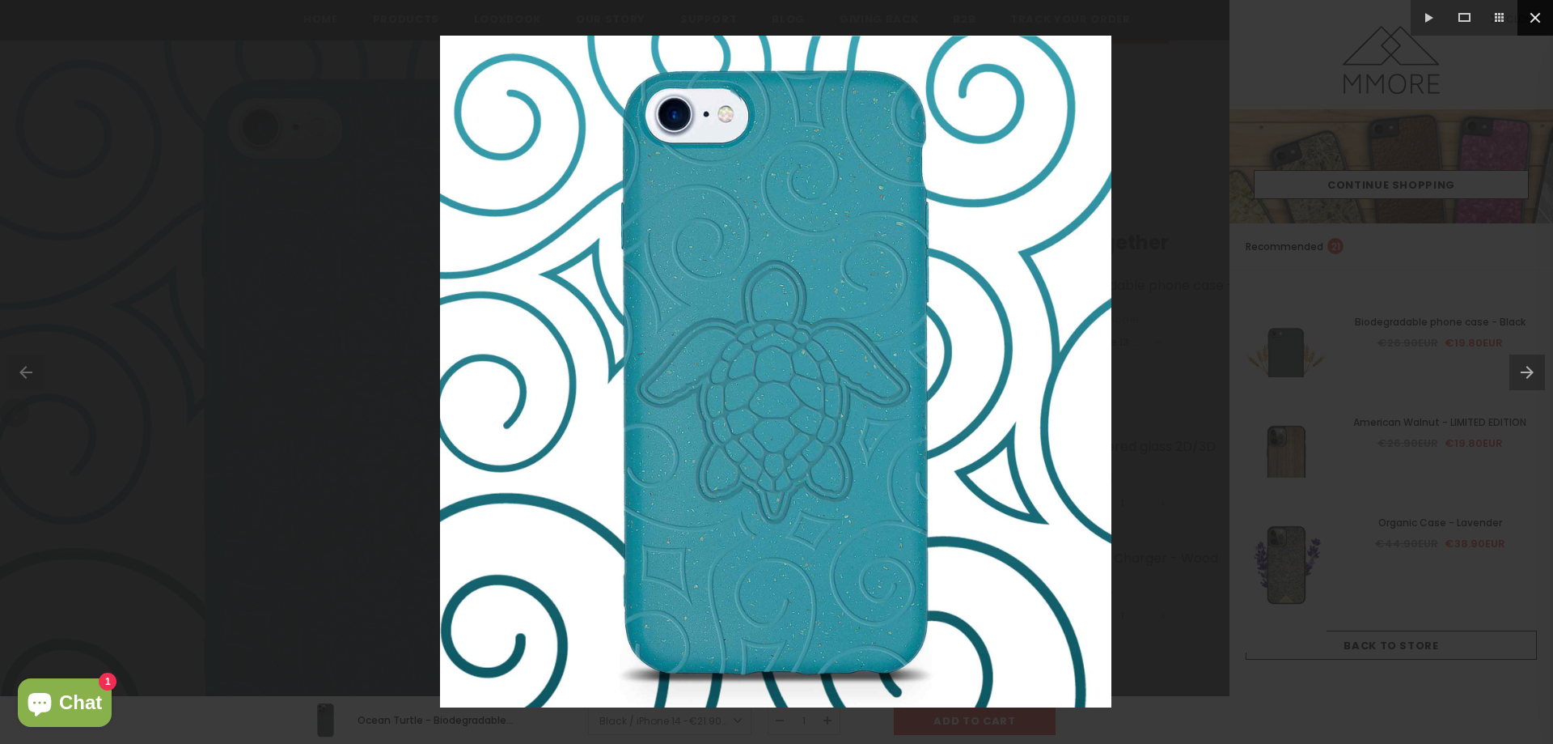
click at [1540, 20] on button at bounding box center [1536, 18] width 36 height 36
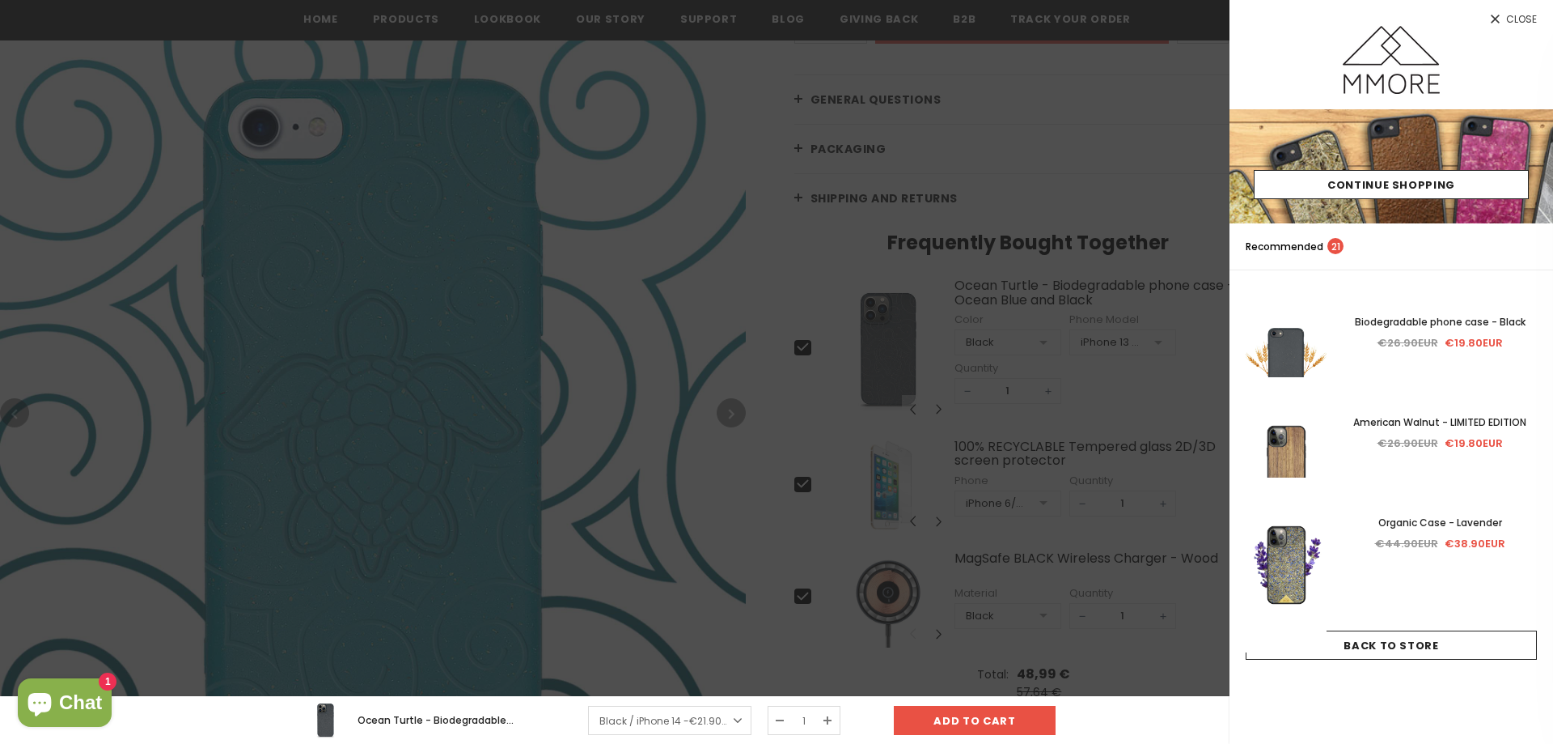
click at [684, 540] on div at bounding box center [776, 372] width 1553 height 744
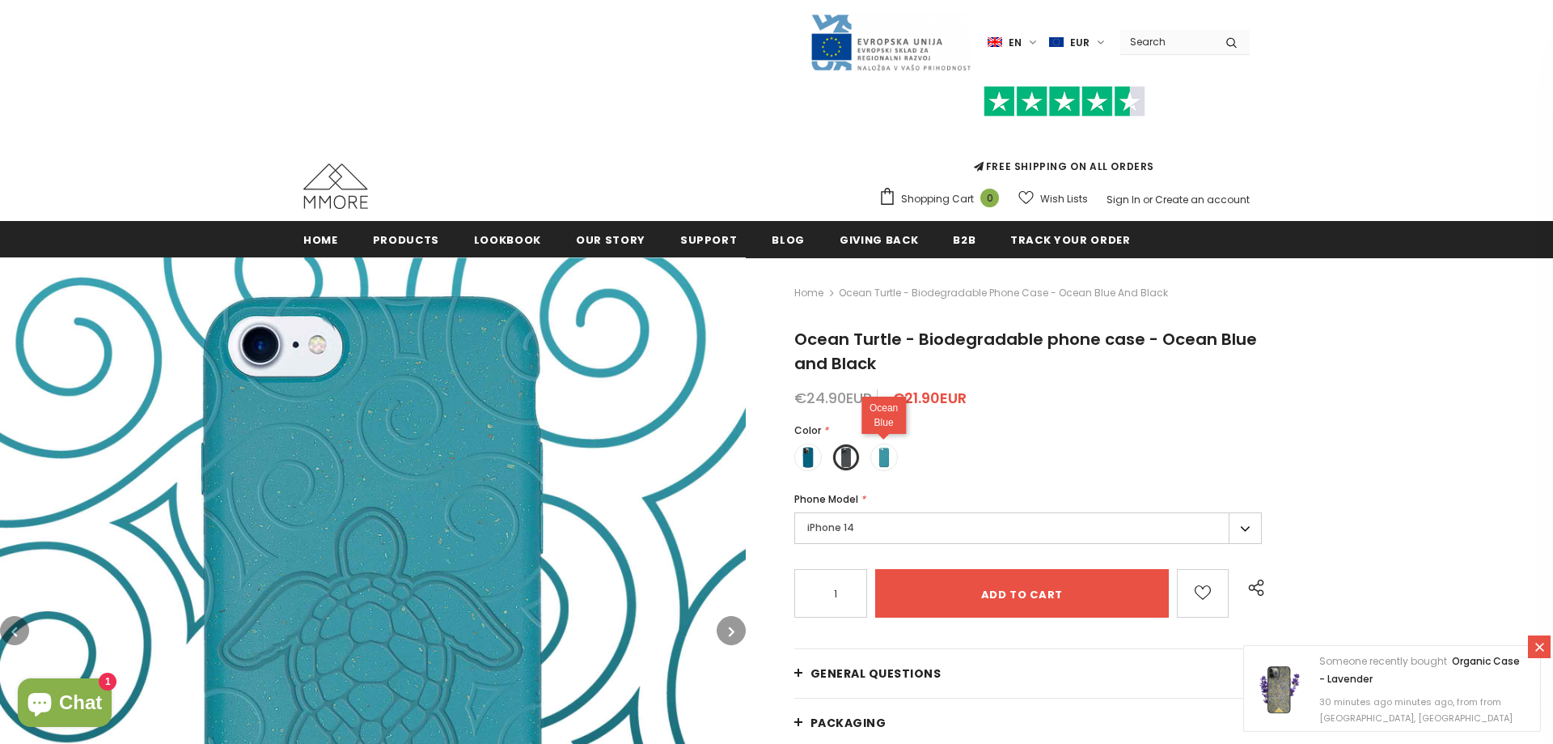
click at [879, 454] on span at bounding box center [884, 457] width 21 height 21
click at [0, 0] on input "radio" at bounding box center [0, 0] width 0 height 0
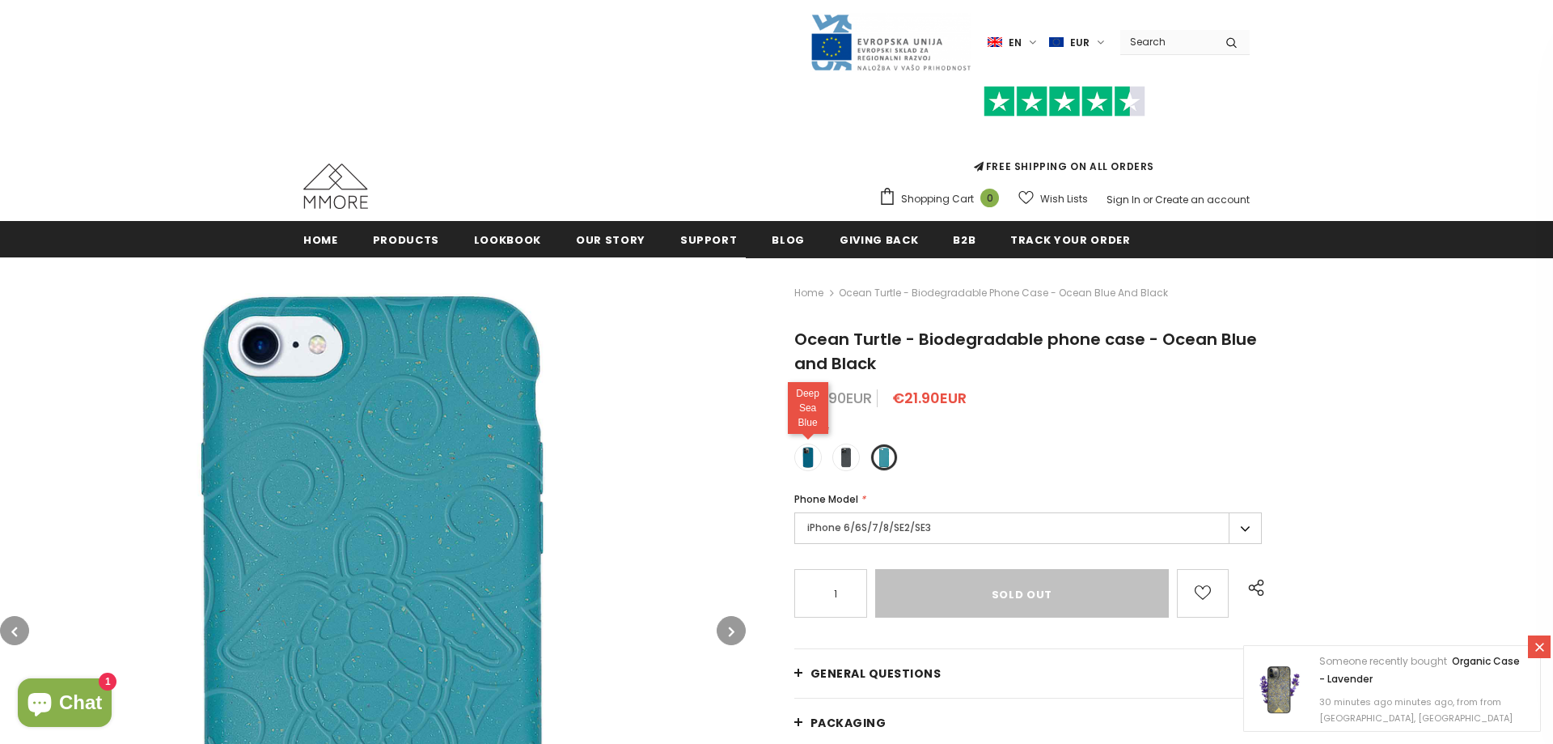
click at [807, 452] on span at bounding box center [808, 457] width 21 height 21
click at [0, 0] on input "radio" at bounding box center [0, 0] width 0 height 0
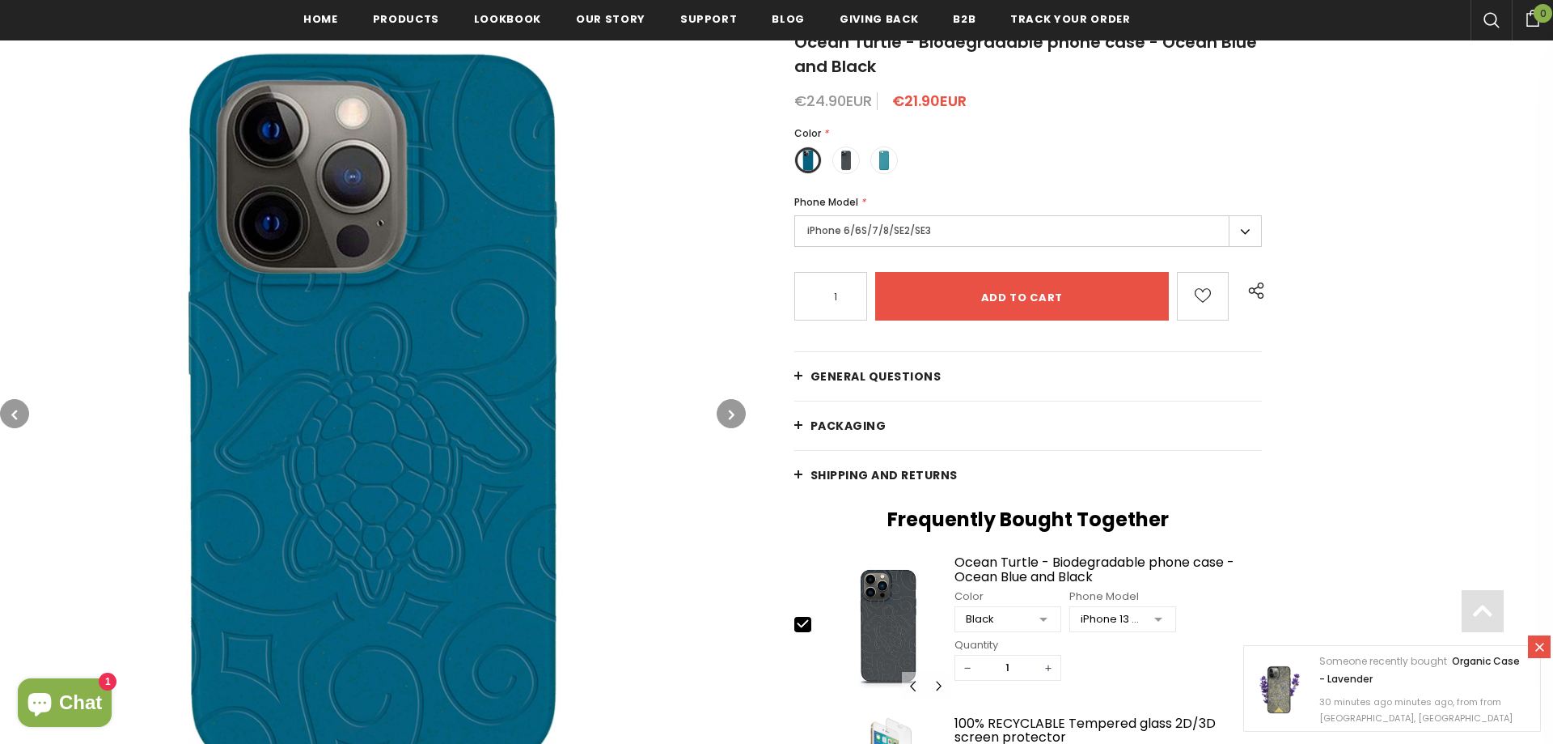
scroll to position [330, 0]
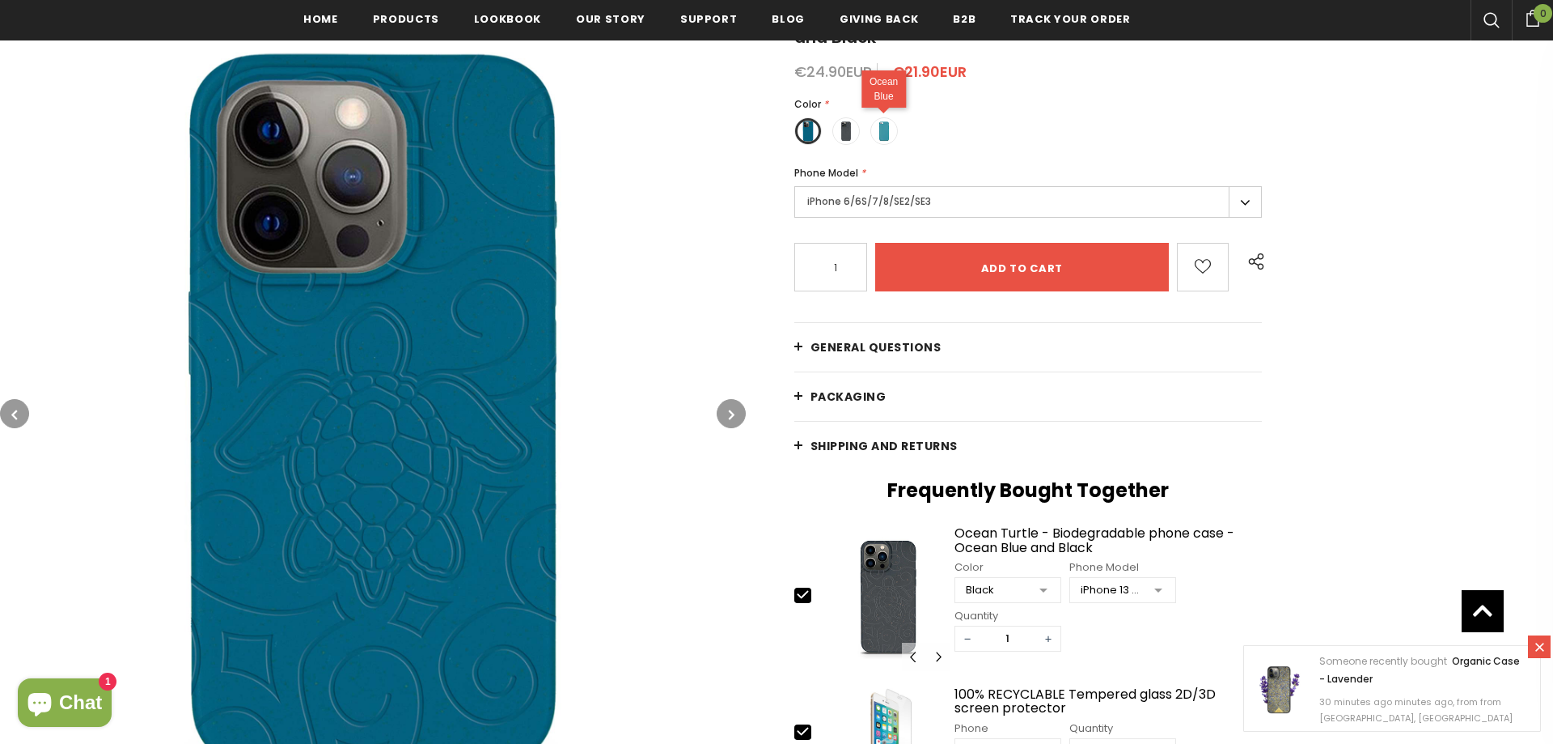
click at [889, 129] on span at bounding box center [884, 131] width 21 height 21
click at [0, 0] on input "radio" at bounding box center [0, 0] width 0 height 0
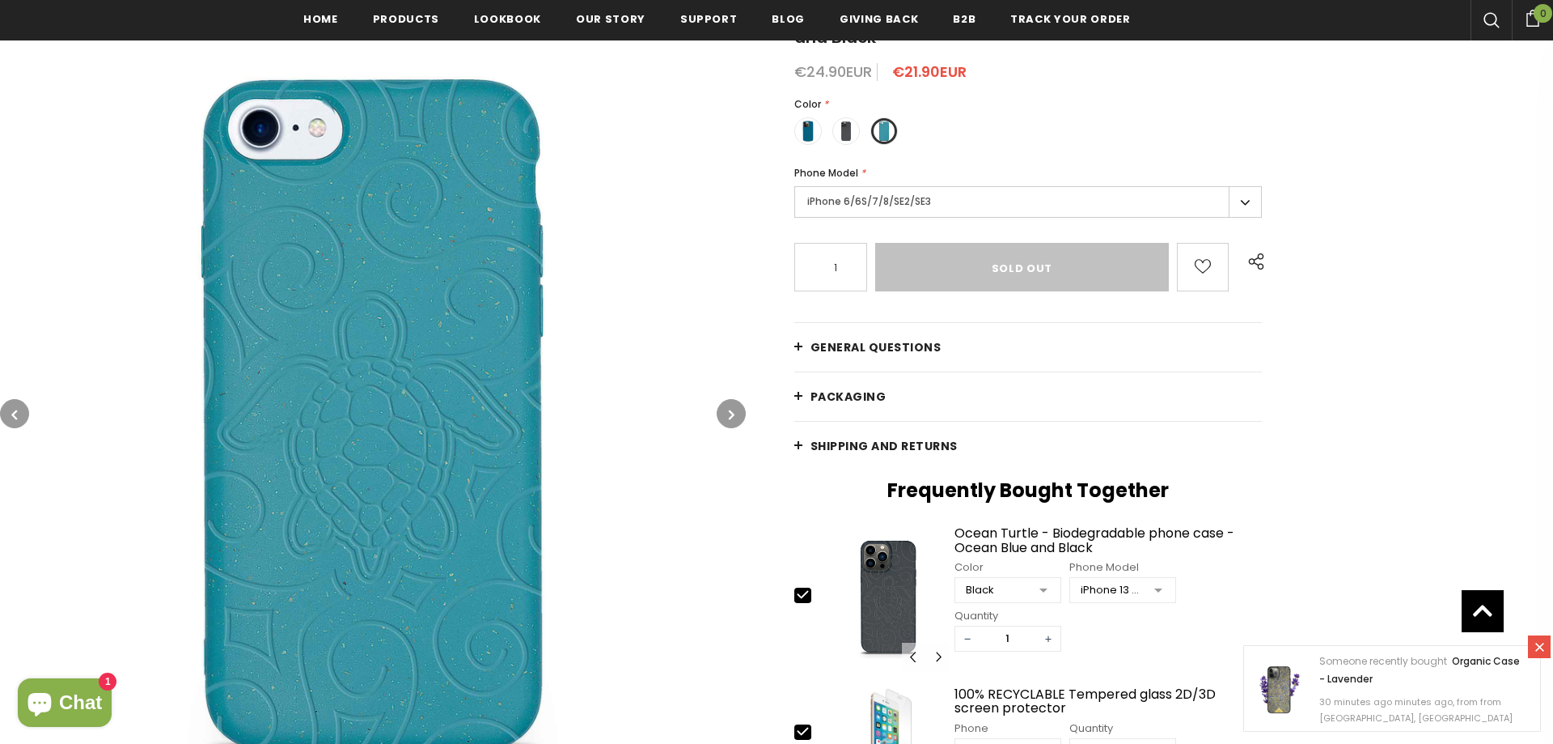
click at [926, 205] on label "iPhone 6/6S/7/8/SE2/SE3" at bounding box center [1028, 202] width 468 height 32
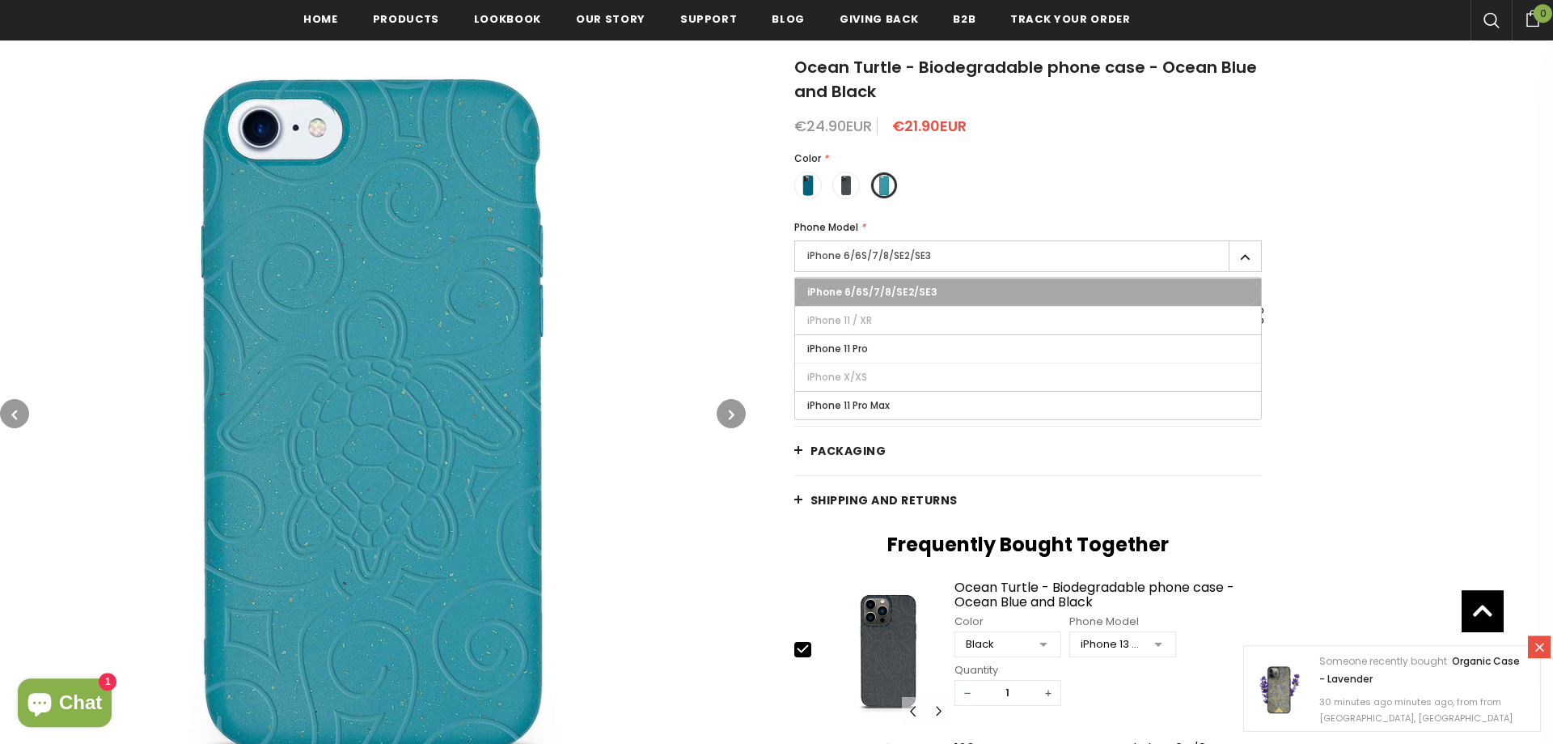
scroll to position [248, 0]
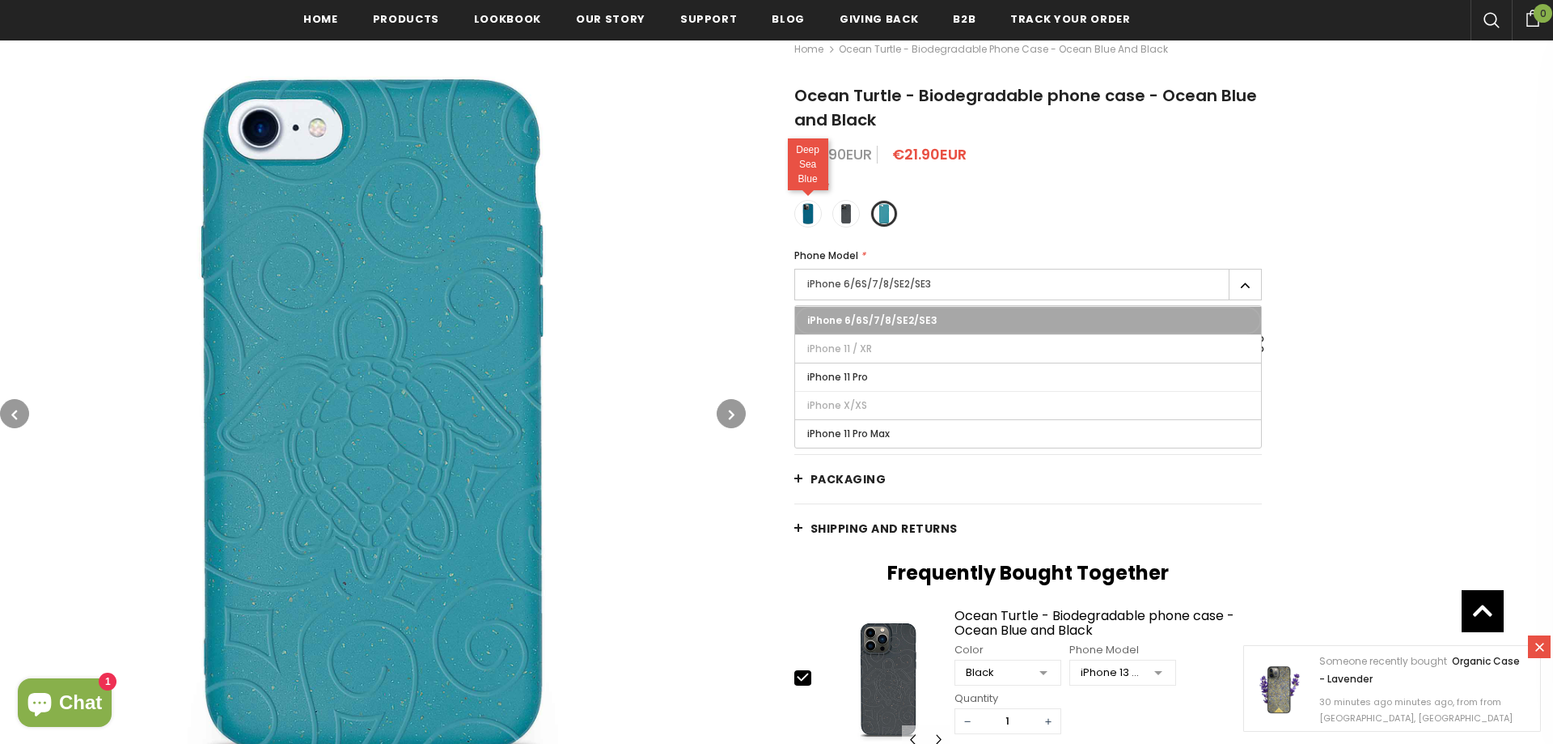
click at [804, 213] on span at bounding box center [808, 213] width 21 height 21
click at [0, 0] on input "radio" at bounding box center [0, 0] width 0 height 0
type input "Add to cart"
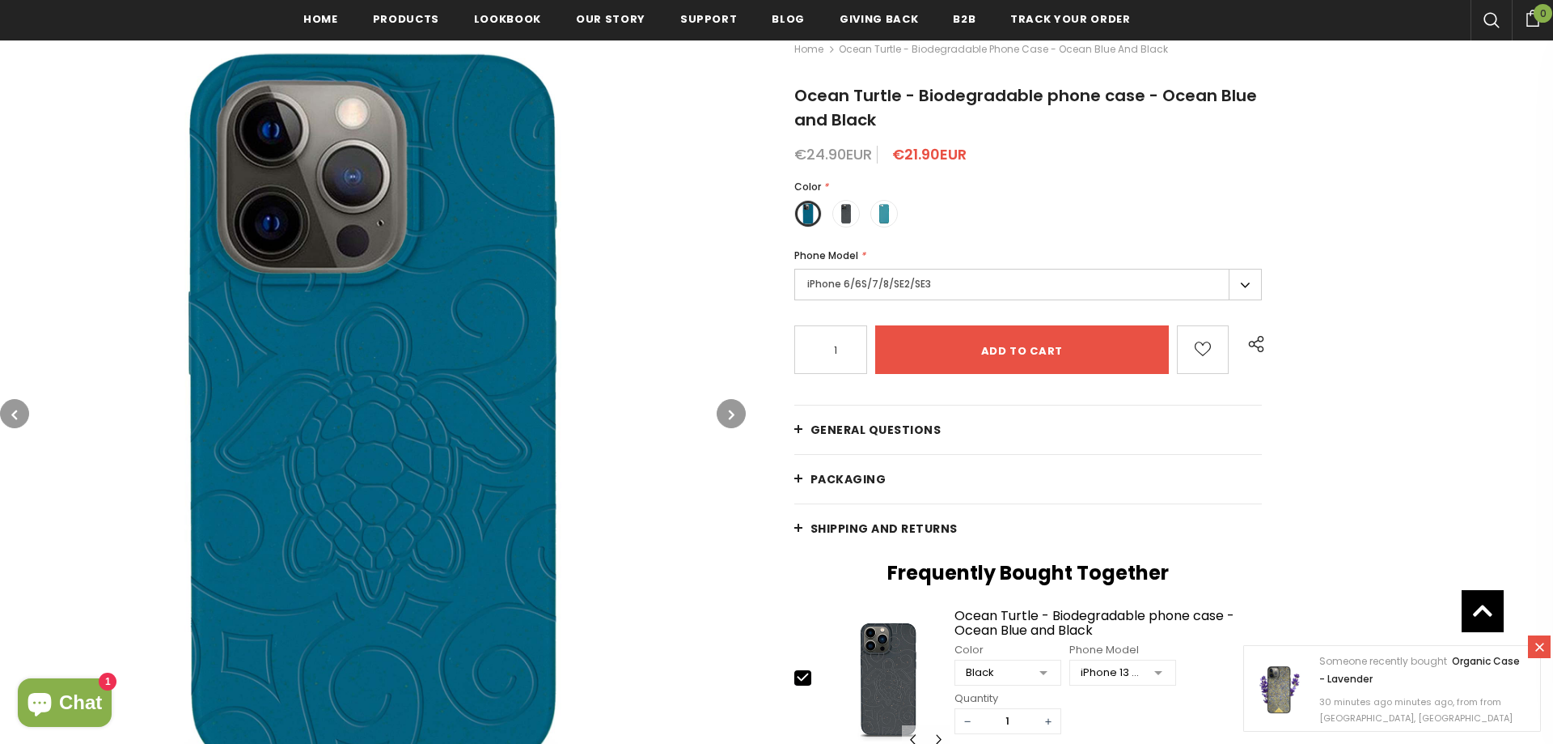
click at [913, 285] on label "iPhone 6/6S/7/8/SE2/SE3" at bounding box center [1028, 285] width 468 height 32
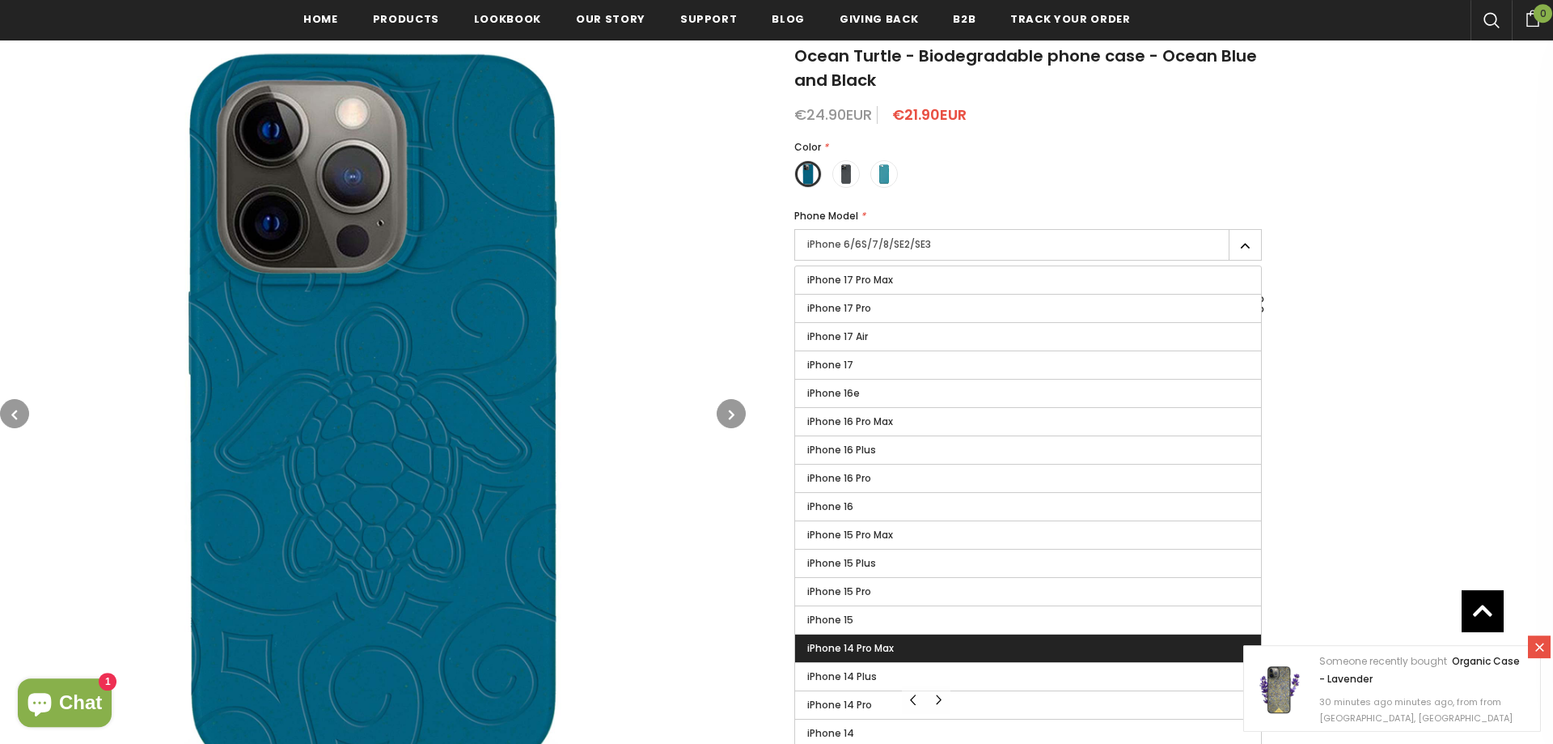
scroll to position [330, 0]
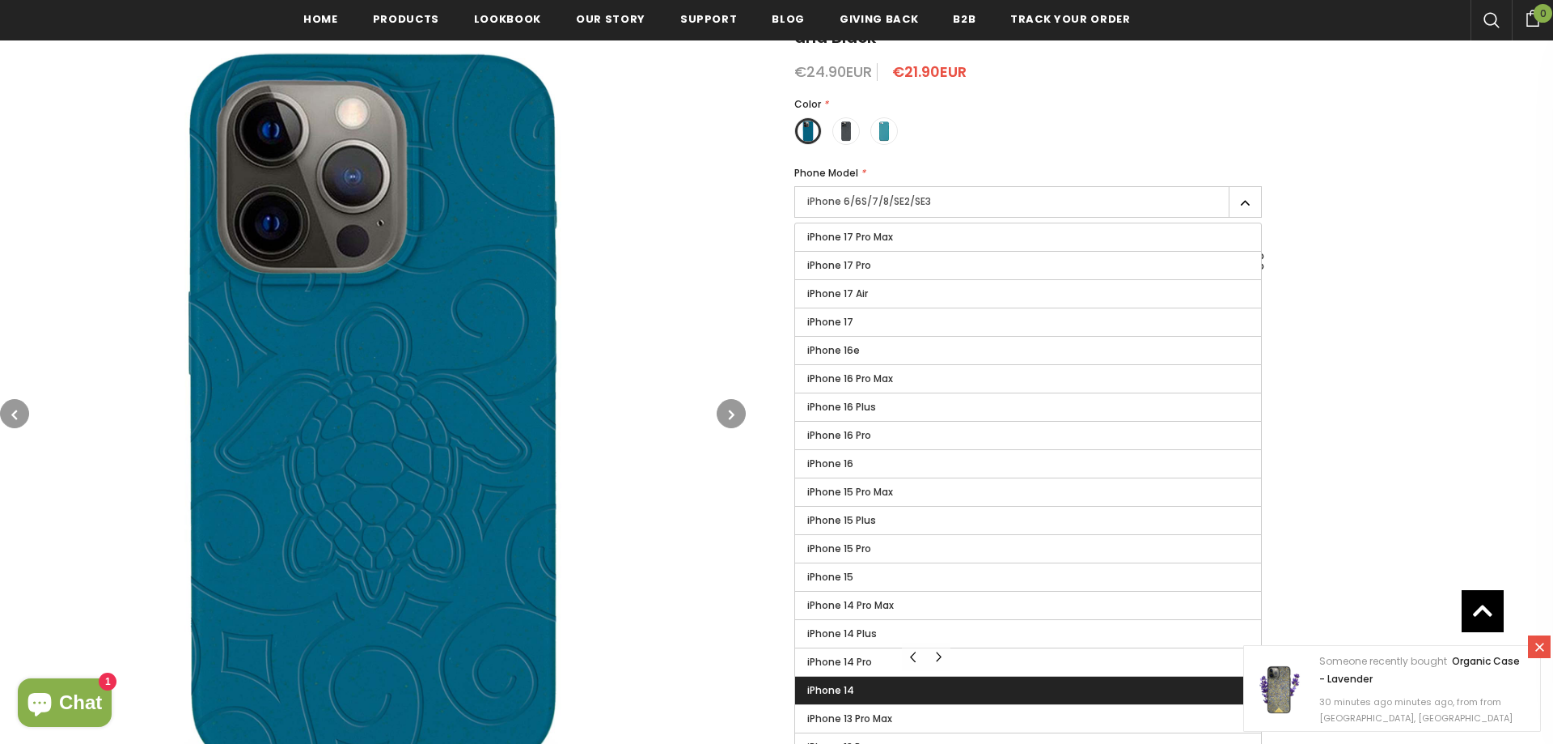
click at [905, 687] on label "iPhone 14" at bounding box center [1028, 690] width 466 height 28
click at [0, 0] on input "iPhone 14" at bounding box center [0, 0] width 0 height 0
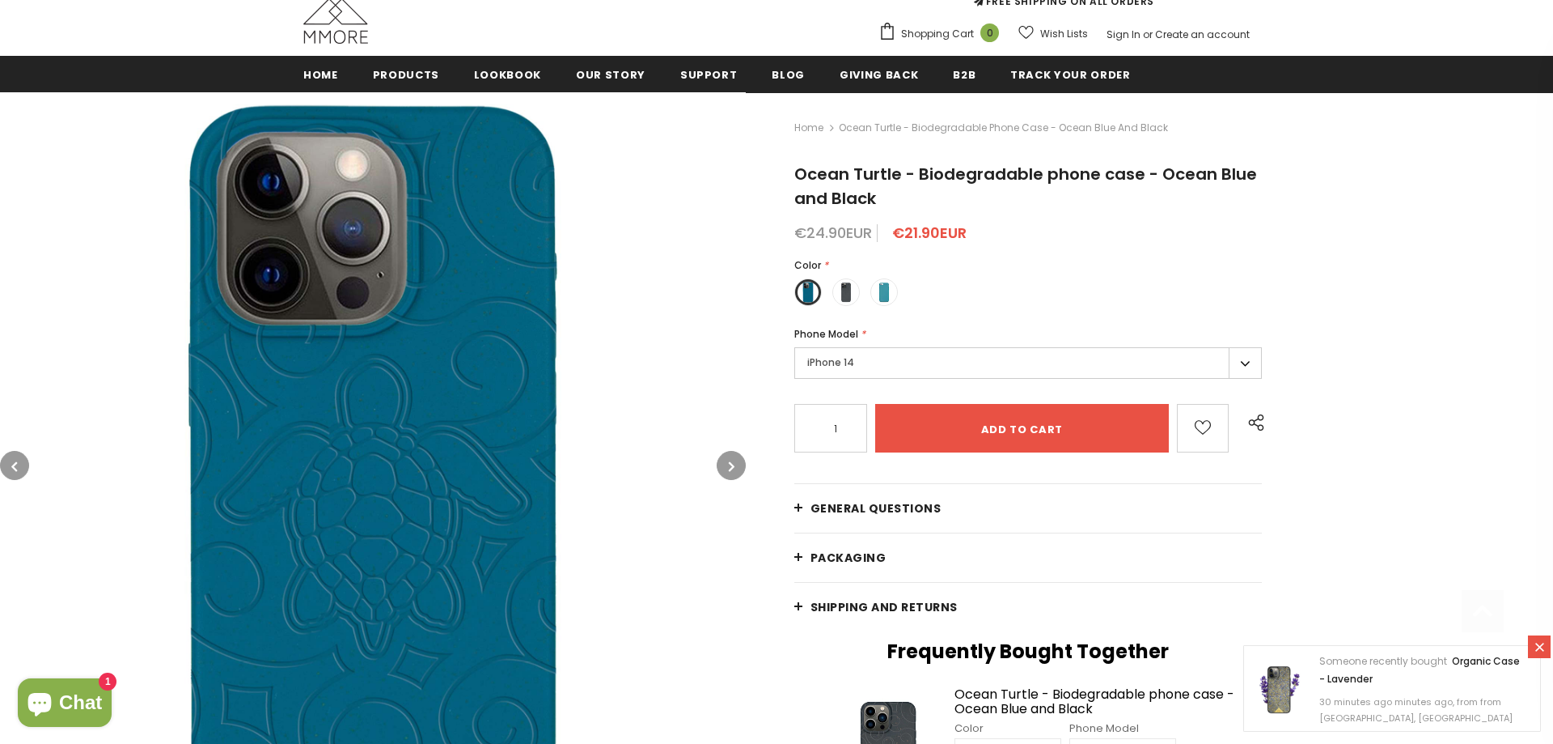
scroll to position [248, 0]
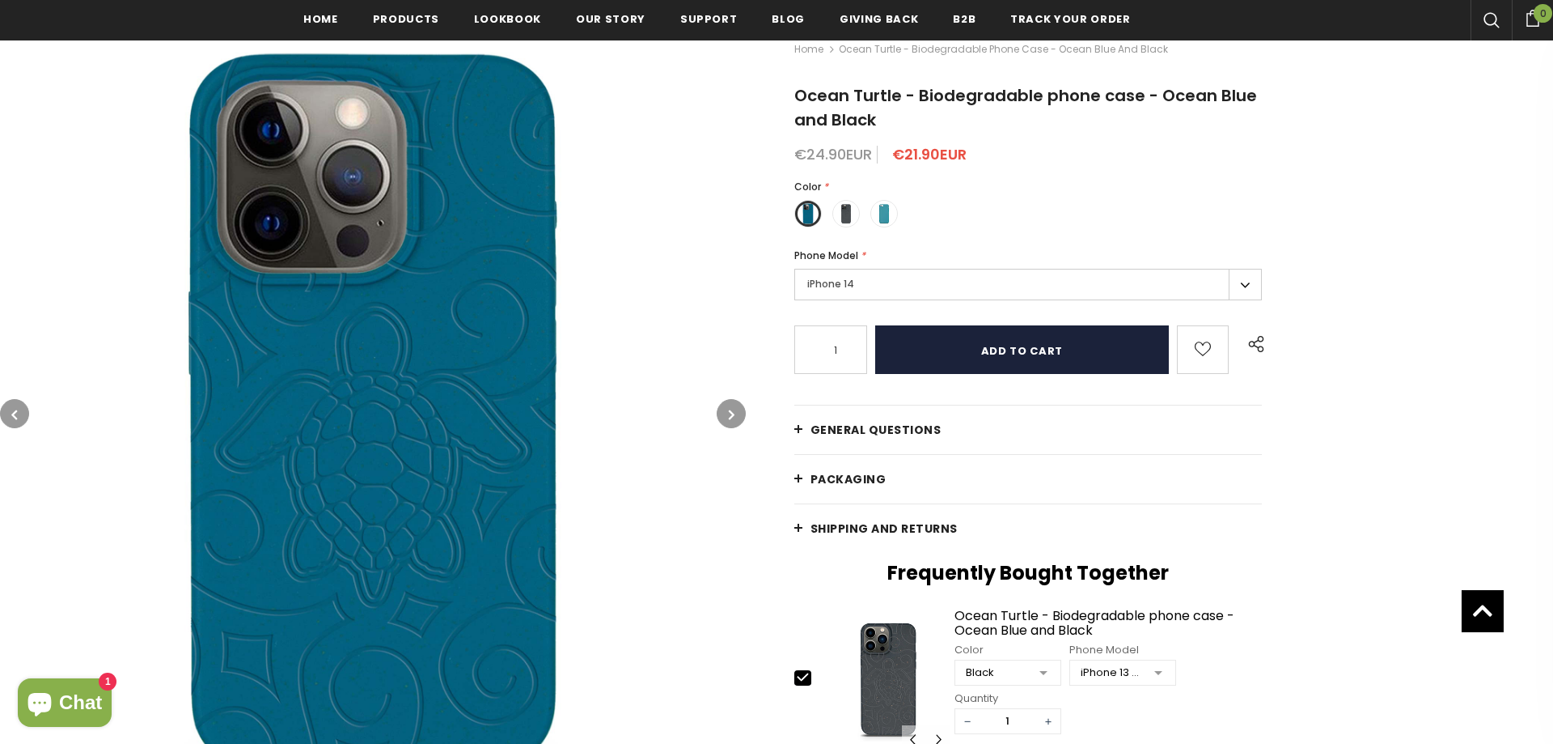
click at [997, 350] on input "Add to cart" at bounding box center [1022, 349] width 294 height 49
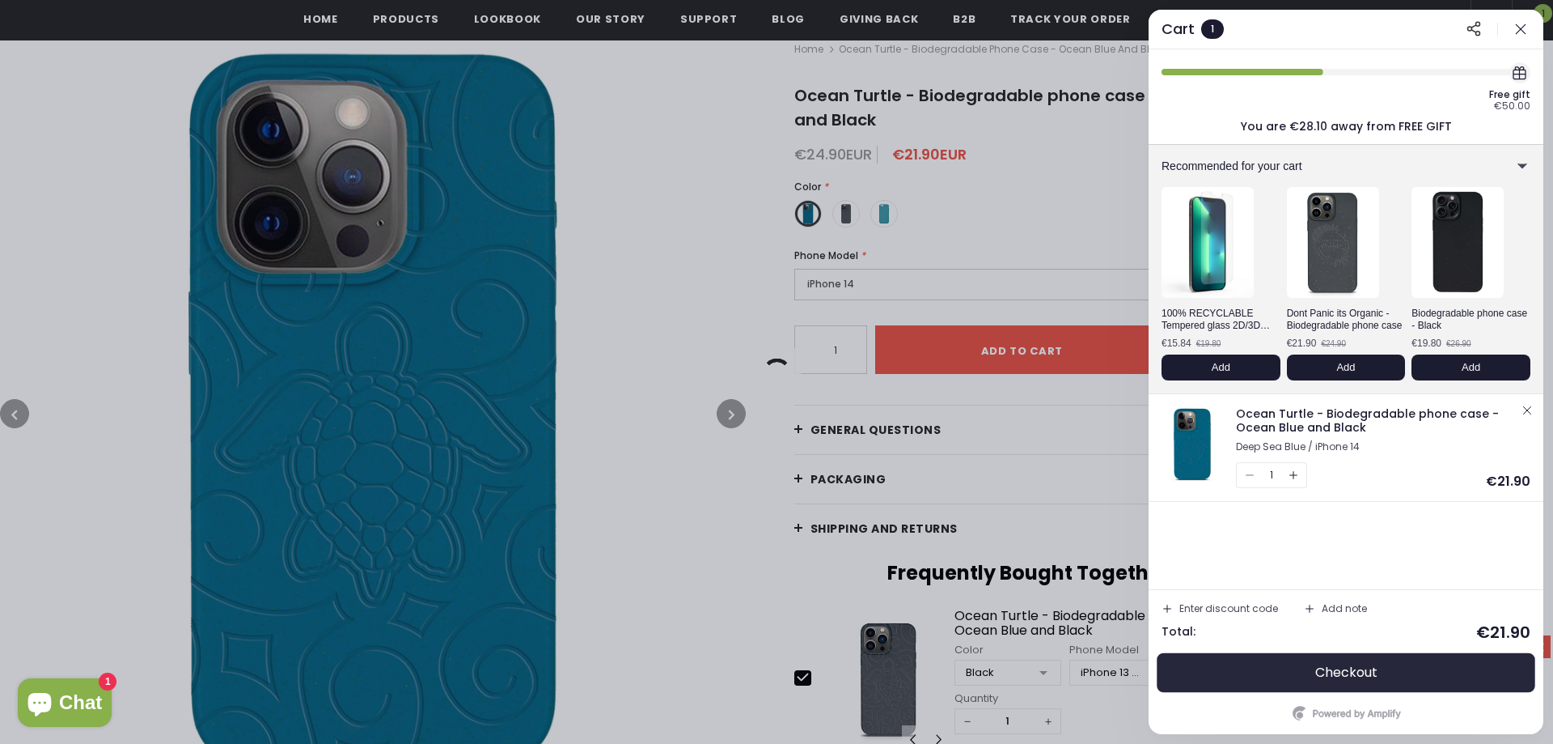
click at [1341, 668] on span "Checkout" at bounding box center [1347, 672] width 62 height 16
